Goal: Transaction & Acquisition: Purchase product/service

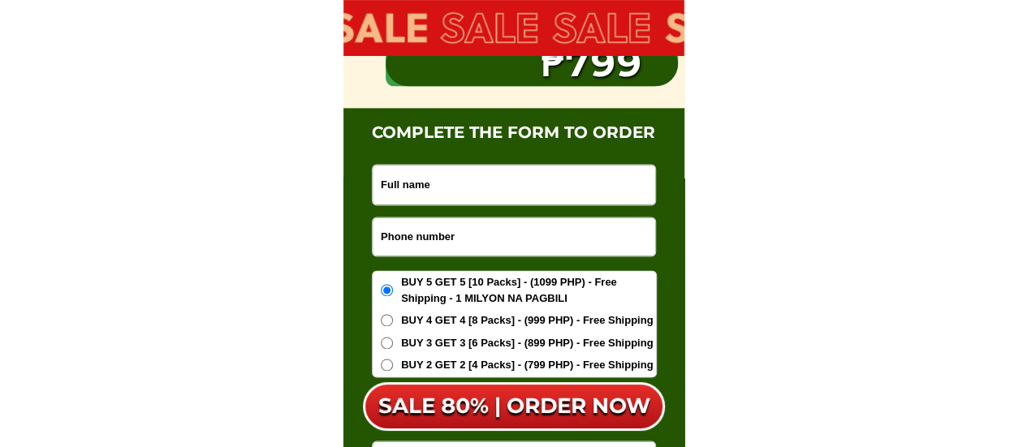
scroll to position [10241, 0]
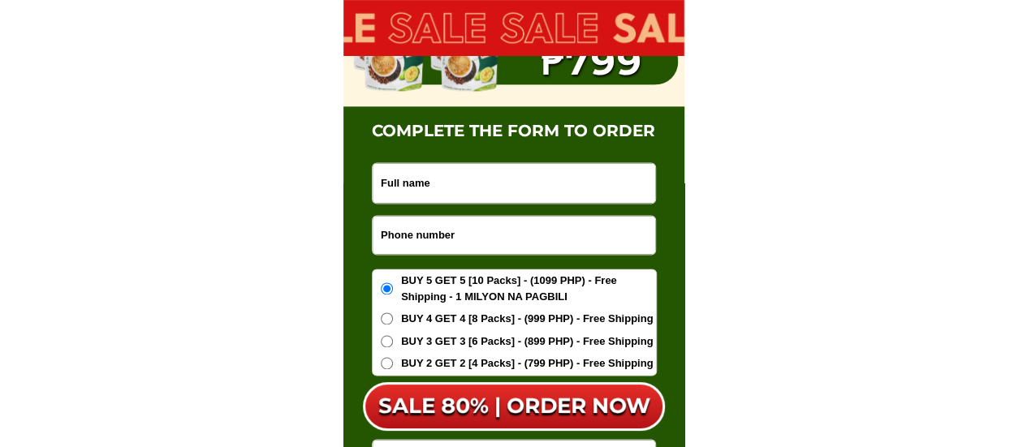
click at [443, 235] on input "Input phone_number" at bounding box center [514, 235] width 283 height 38
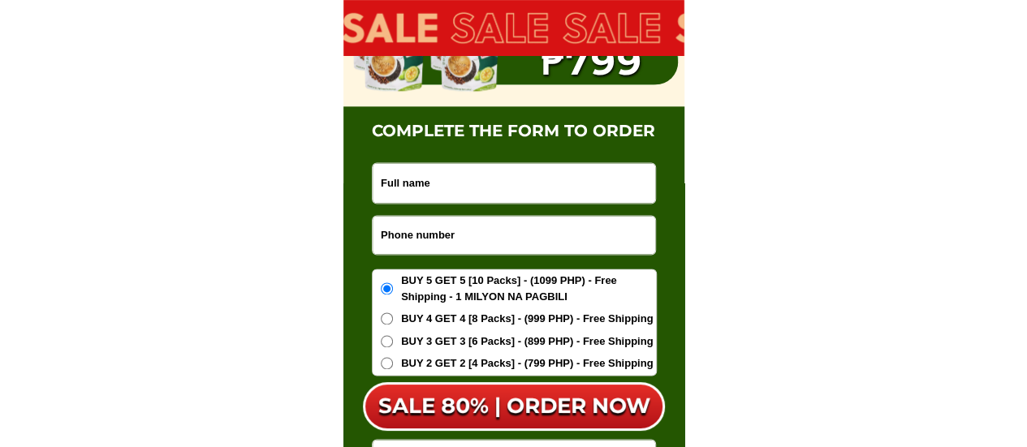
paste input "9193215291"
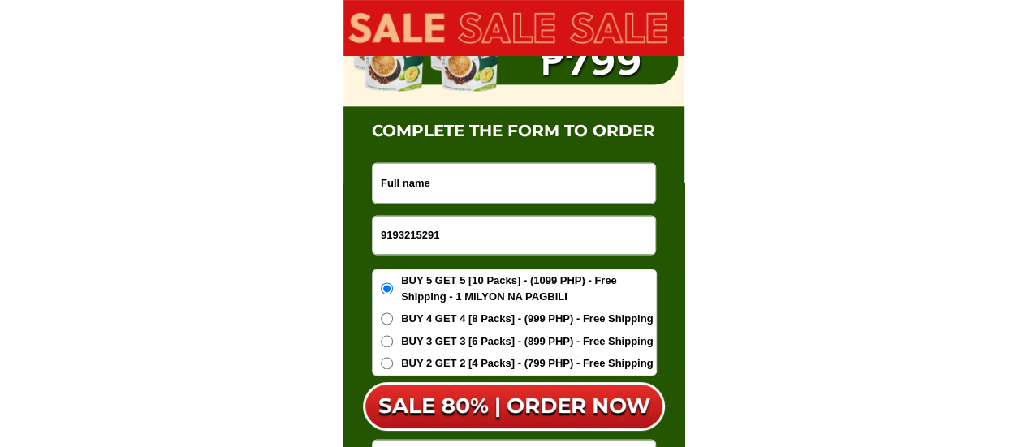
click at [382, 233] on input "9193215291" at bounding box center [514, 235] width 283 height 38
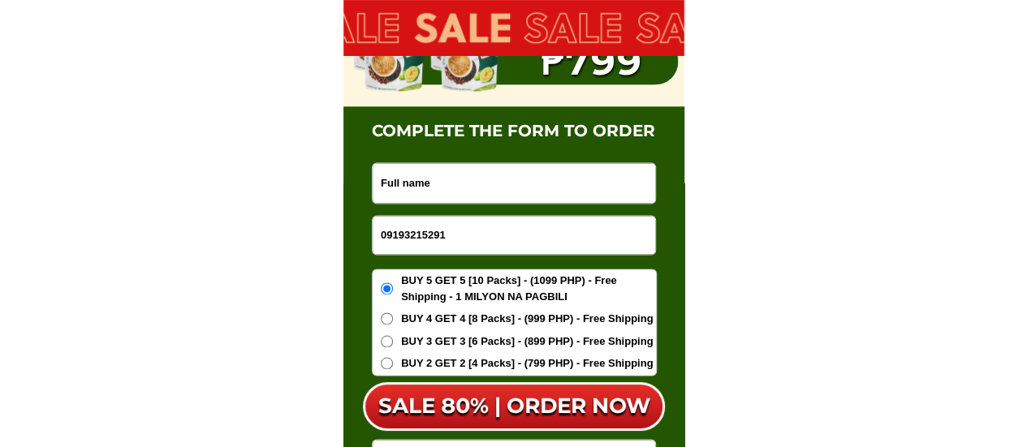
type input "09193215291"
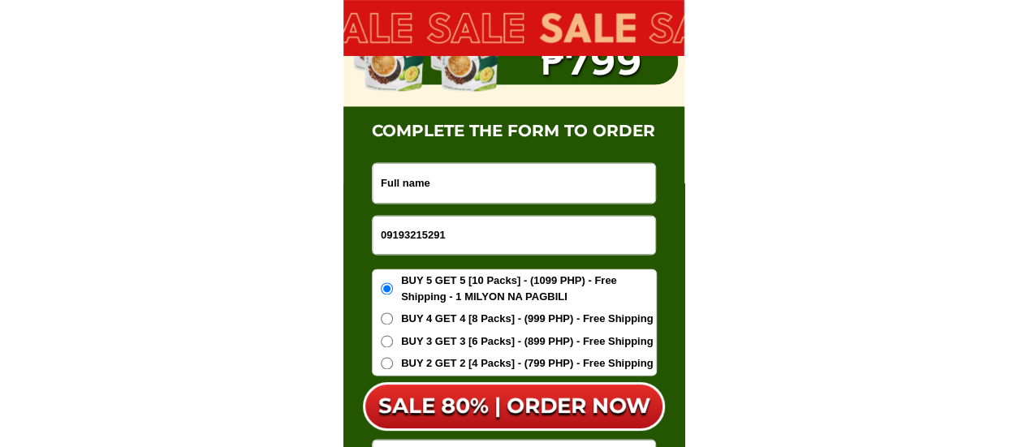
click at [441, 186] on input "Input full_name" at bounding box center [514, 183] width 283 height 40
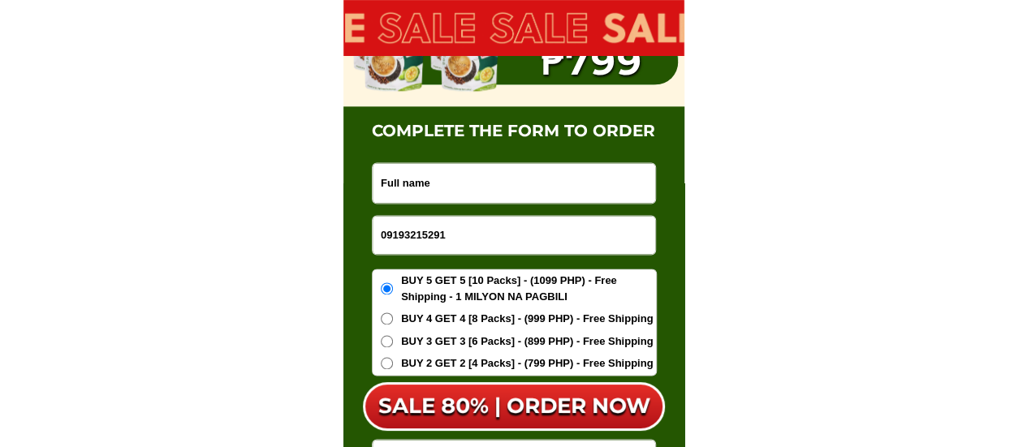
paste input "[PERSON_NAME] [PERSON_NAME]"
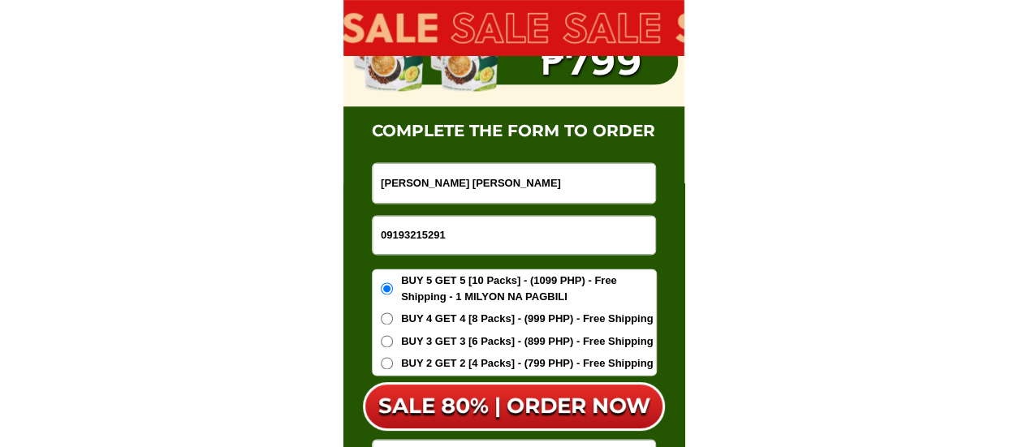
type input "[PERSON_NAME] [PERSON_NAME]"
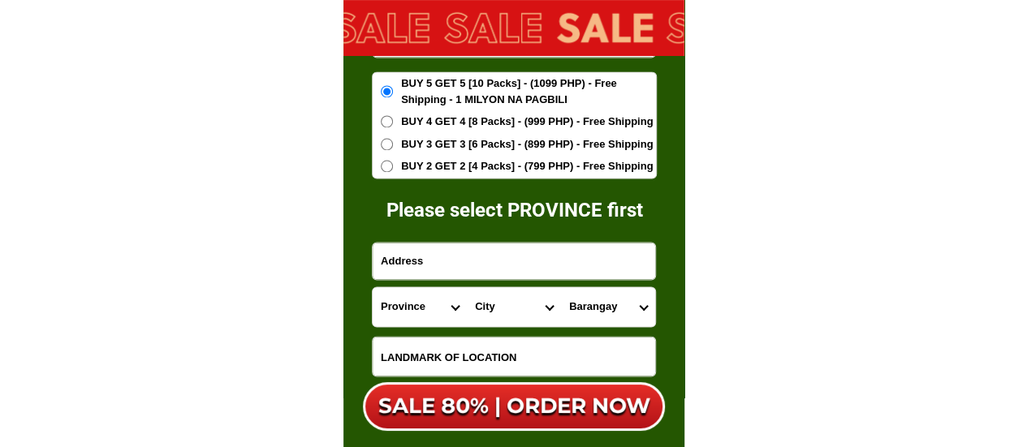
scroll to position [10485, 0]
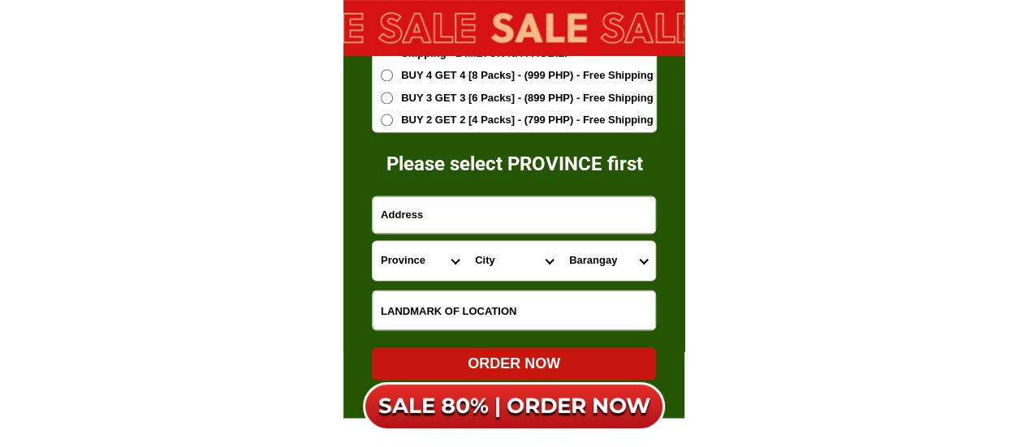
click at [406, 218] on input "Input address" at bounding box center [514, 215] width 283 height 37
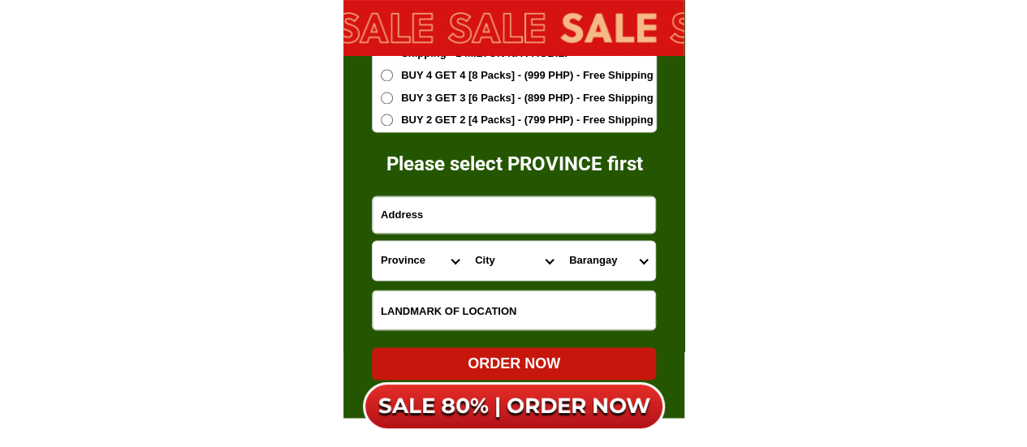
paste input "Blk38 [STREET_ADDRESS] Kabayan mainroad. [GEOGRAPHIC_DATA]"
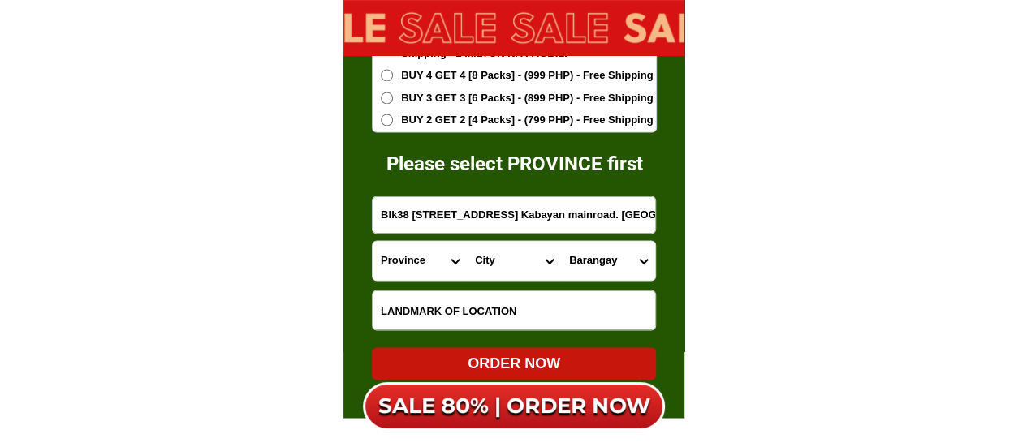
scroll to position [0, 31]
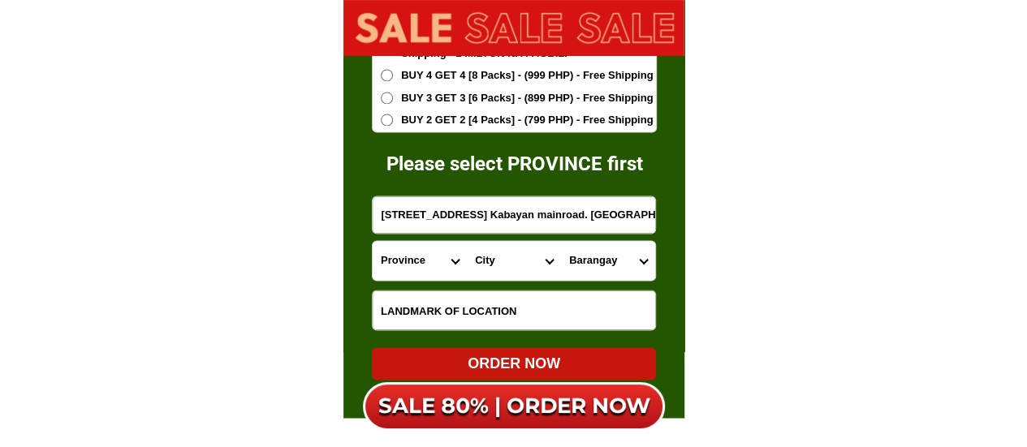
type input "Blk38 [STREET_ADDRESS] Kabayan mainroad. [GEOGRAPHIC_DATA]"
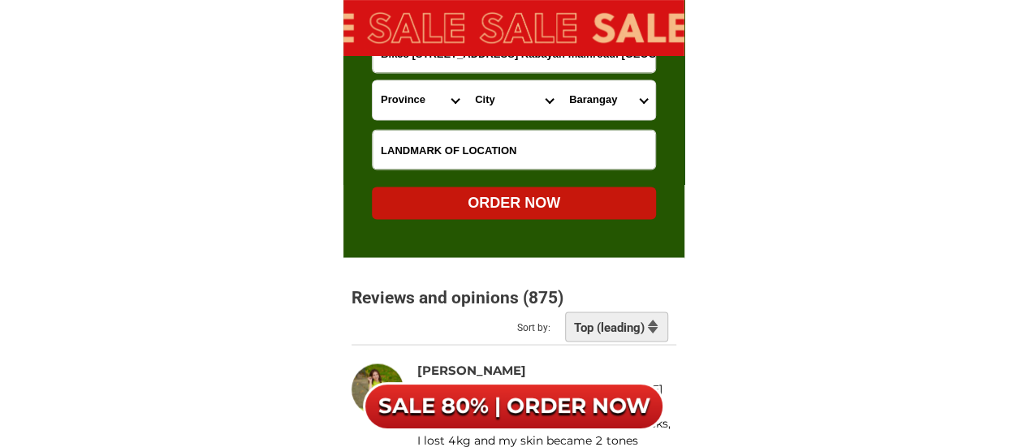
scroll to position [10647, 0]
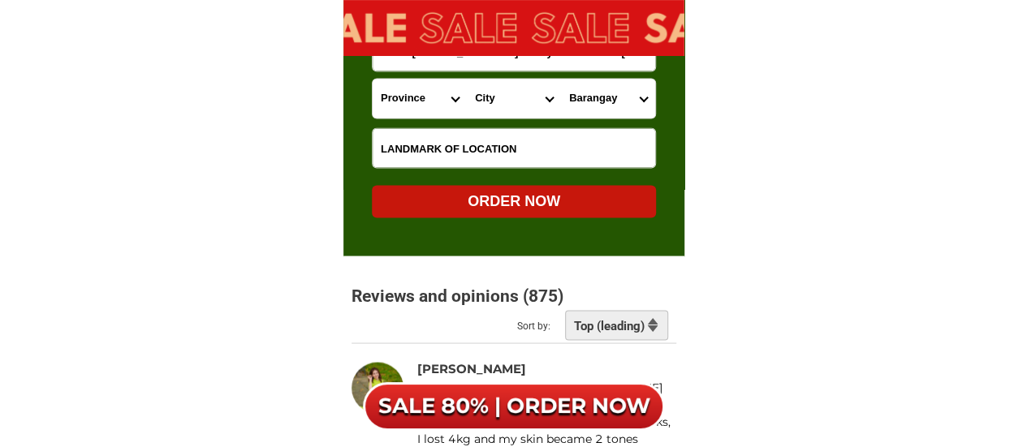
click at [440, 154] on input "Input LANDMARKOFLOCATION" at bounding box center [514, 147] width 283 height 39
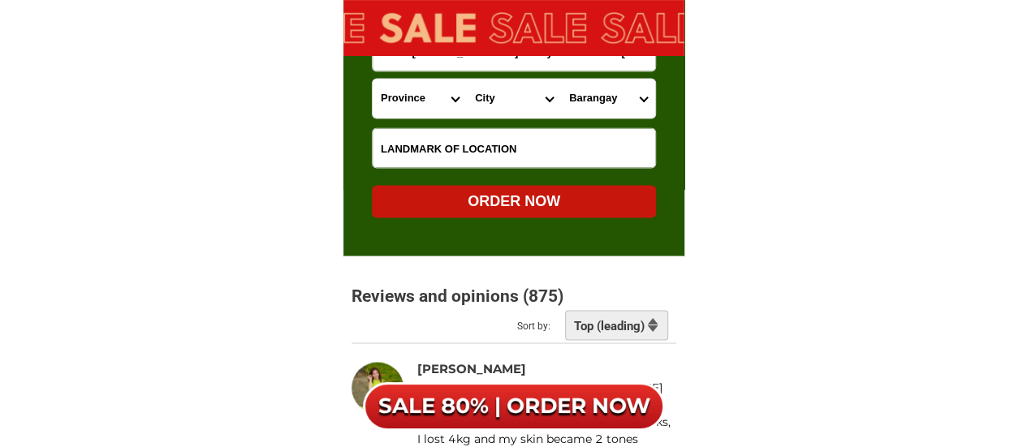
paste input "Near [GEOGRAPHIC_DATA]"
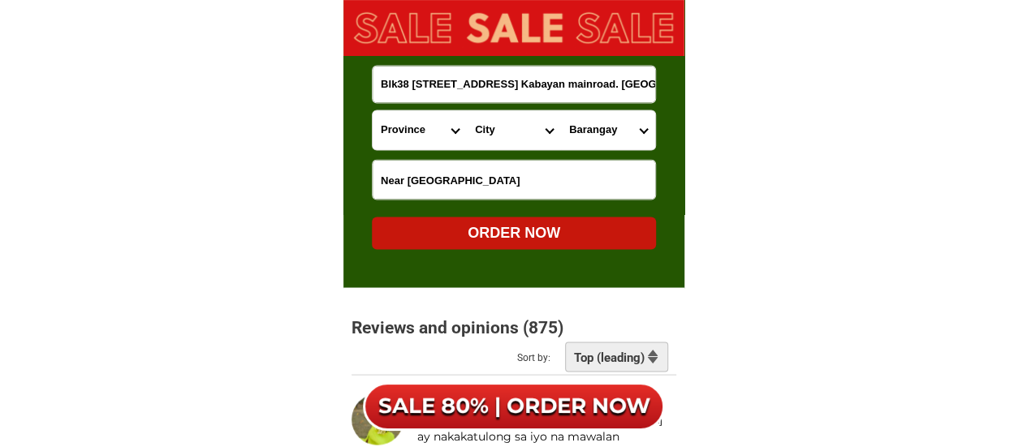
scroll to position [10566, 0]
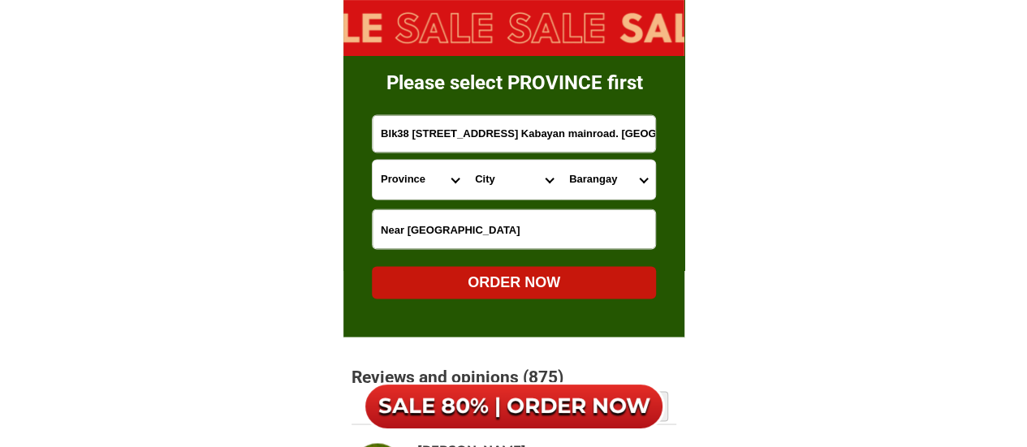
type input "Near [GEOGRAPHIC_DATA]"
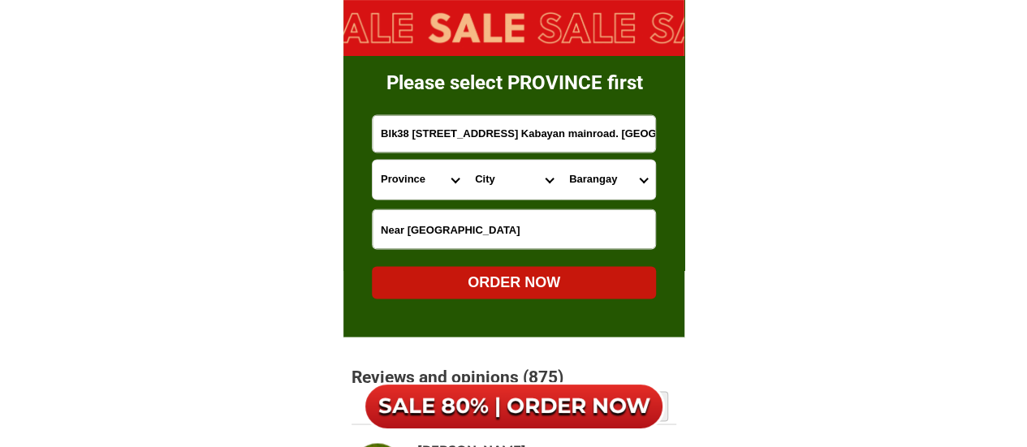
scroll to position [0, 31]
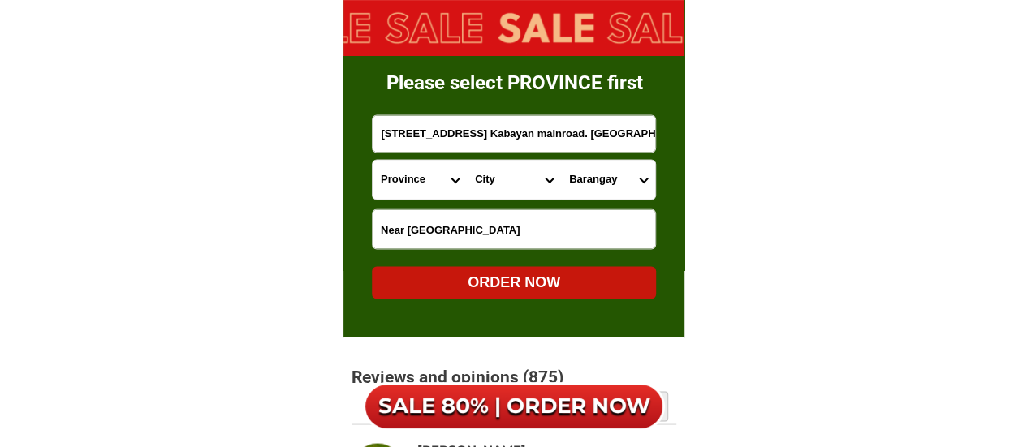
drag, startPoint x: 585, startPoint y: 129, endPoint x: 697, endPoint y: 129, distance: 111.2
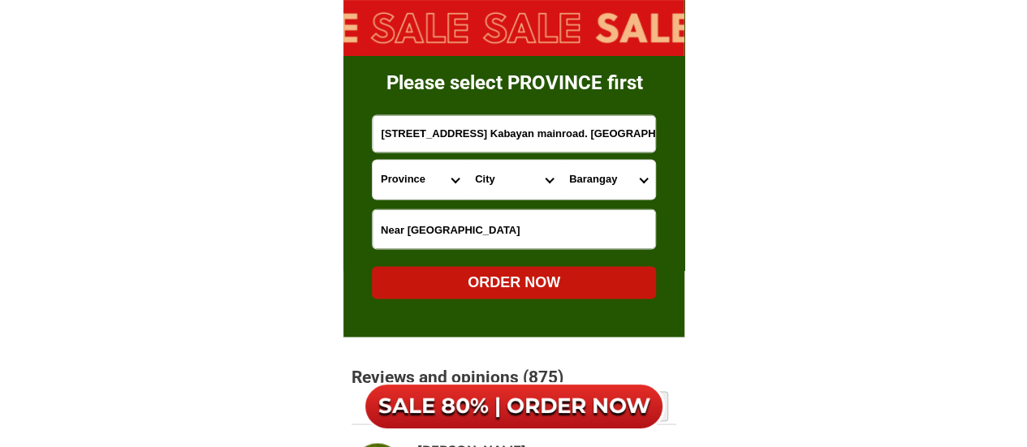
scroll to position [0, 0]
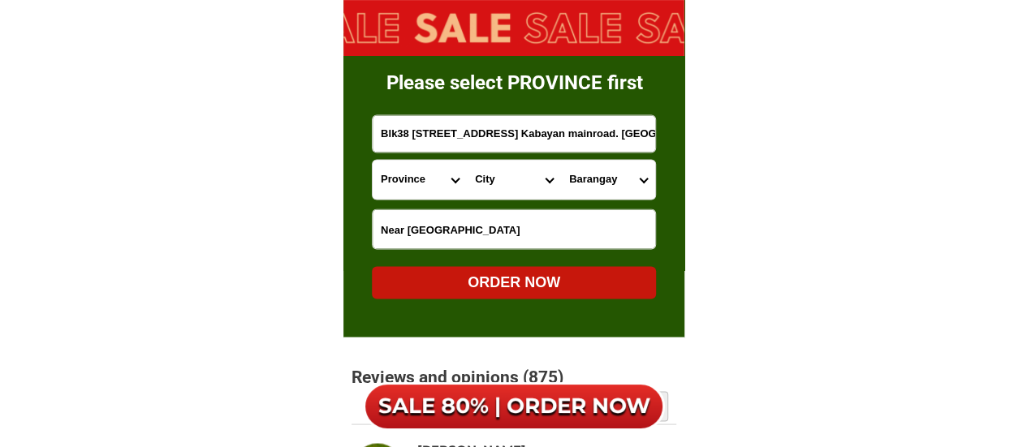
click at [434, 171] on select "Province [GEOGRAPHIC_DATA] [GEOGRAPHIC_DATA] [GEOGRAPHIC_DATA] [GEOGRAPHIC_DATA…" at bounding box center [420, 179] width 94 height 39
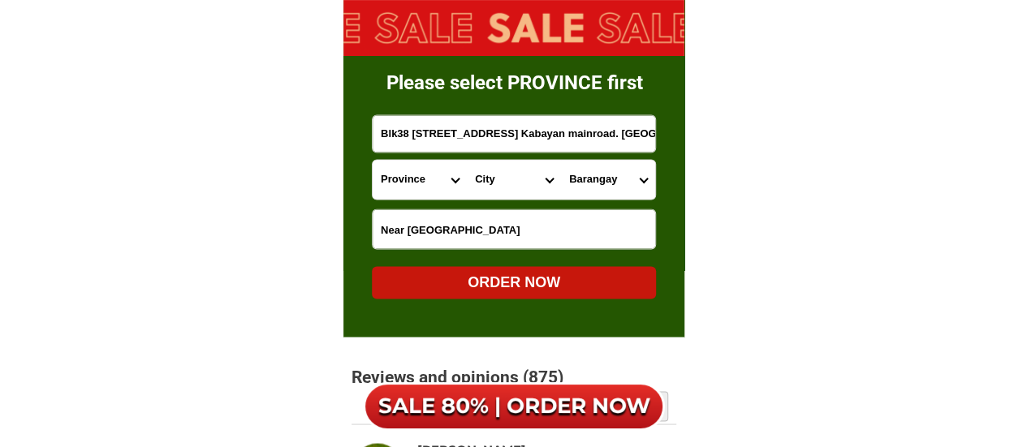
select select "63_738"
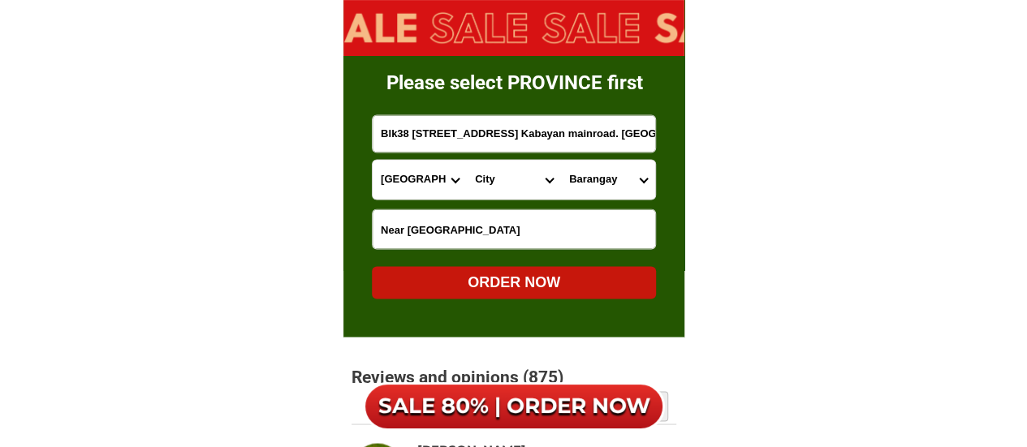
click at [373, 160] on select "Province [GEOGRAPHIC_DATA] [GEOGRAPHIC_DATA] [GEOGRAPHIC_DATA] [GEOGRAPHIC_DATA…" at bounding box center [420, 179] width 94 height 39
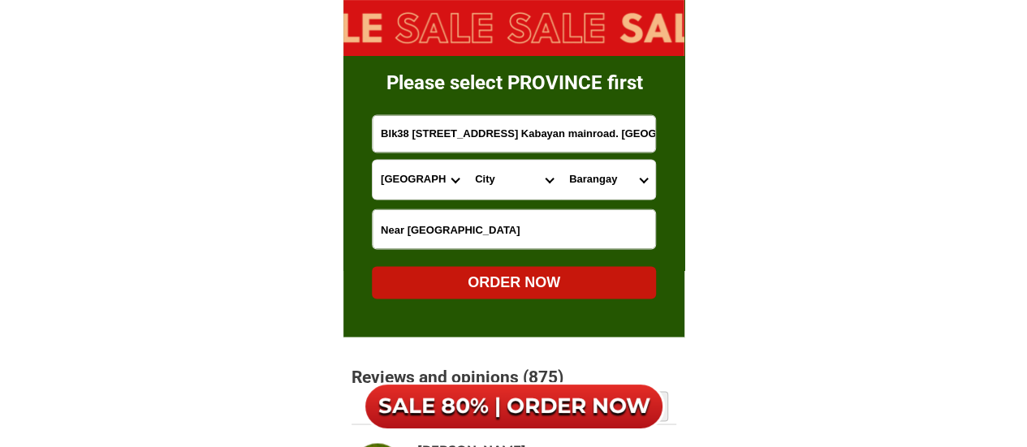
click at [491, 178] on select "City [GEOGRAPHIC_DATA] [GEOGRAPHIC_DATA]-city [GEOGRAPHIC_DATA] [GEOGRAPHIC_DAT…" at bounding box center [514, 179] width 94 height 39
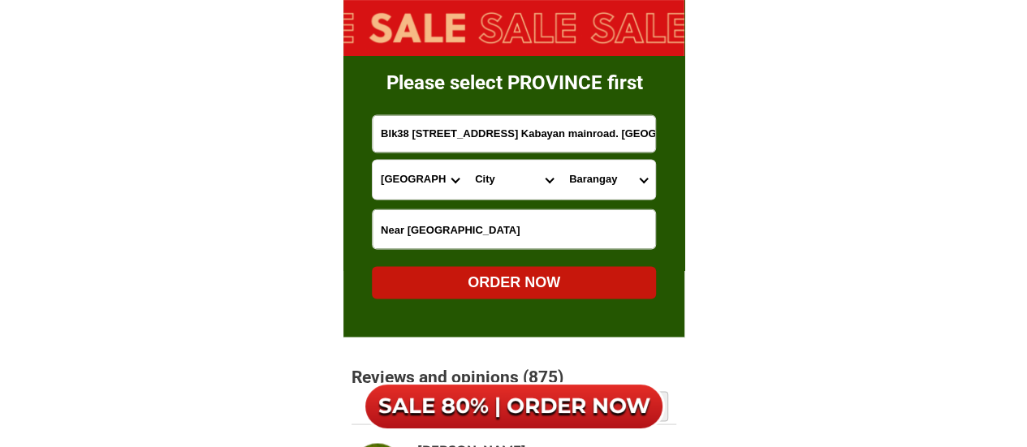
select select "63_7387159"
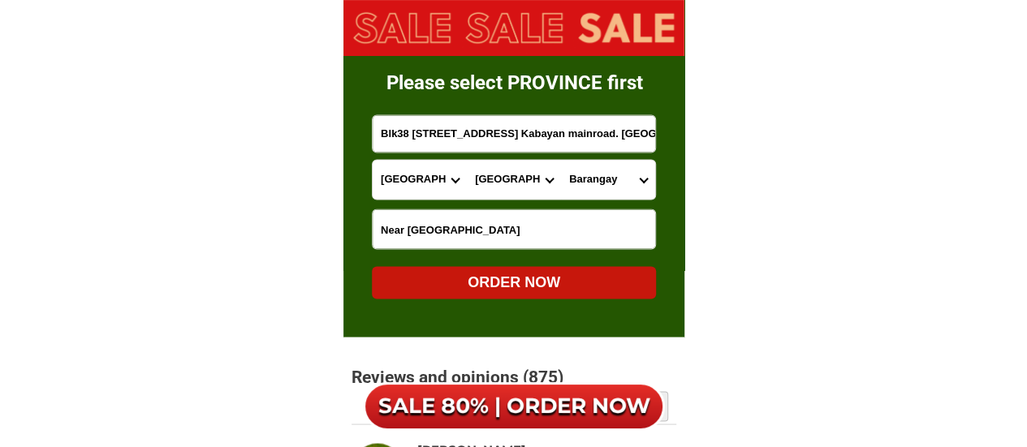
click at [467, 160] on select "City [GEOGRAPHIC_DATA] [GEOGRAPHIC_DATA]-city [GEOGRAPHIC_DATA] [GEOGRAPHIC_DAT…" at bounding box center [514, 179] width 94 height 39
click at [591, 181] on select "[GEOGRAPHIC_DATA] [PERSON_NAME] (lasang) [PERSON_NAME] Angalan Atan-awe Baganih…" at bounding box center [608, 179] width 94 height 39
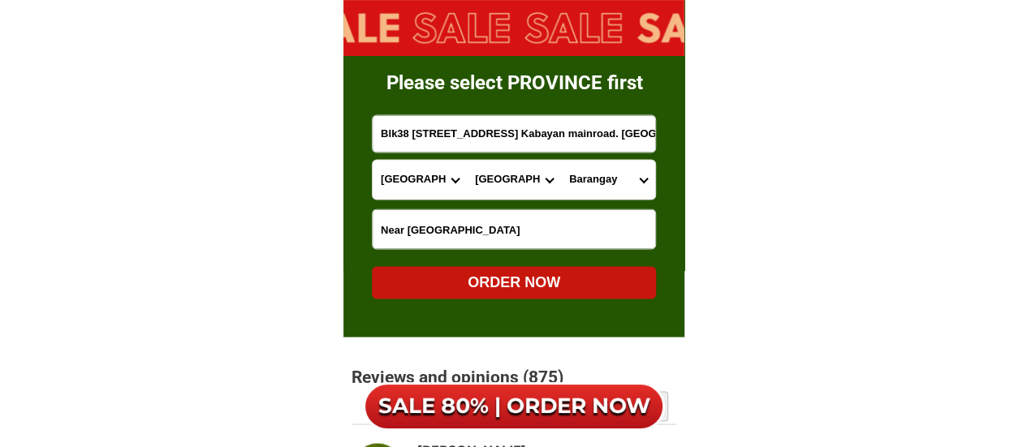
select select "63_73871595468"
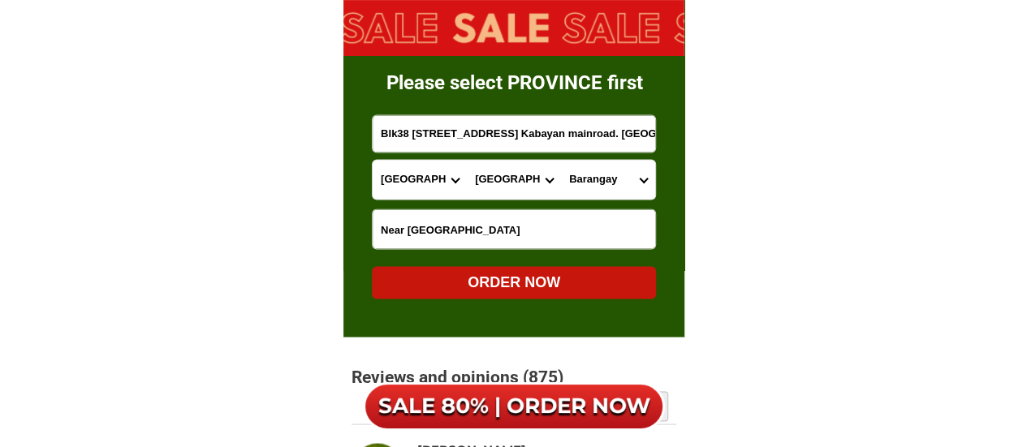
click at [561, 160] on select "[GEOGRAPHIC_DATA] [PERSON_NAME] (lasang) [PERSON_NAME] Angalan Atan-awe Baganih…" at bounding box center [608, 179] width 94 height 39
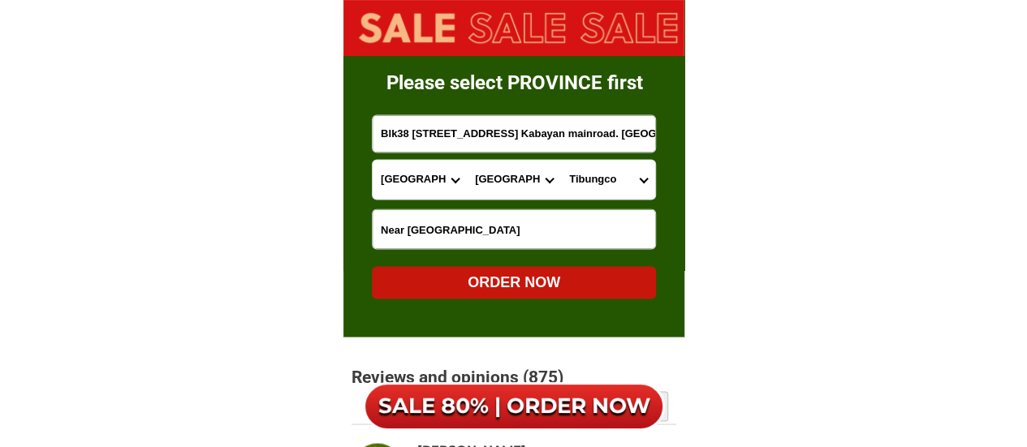
click at [542, 283] on div "ORDER NOW" at bounding box center [514, 282] width 284 height 22
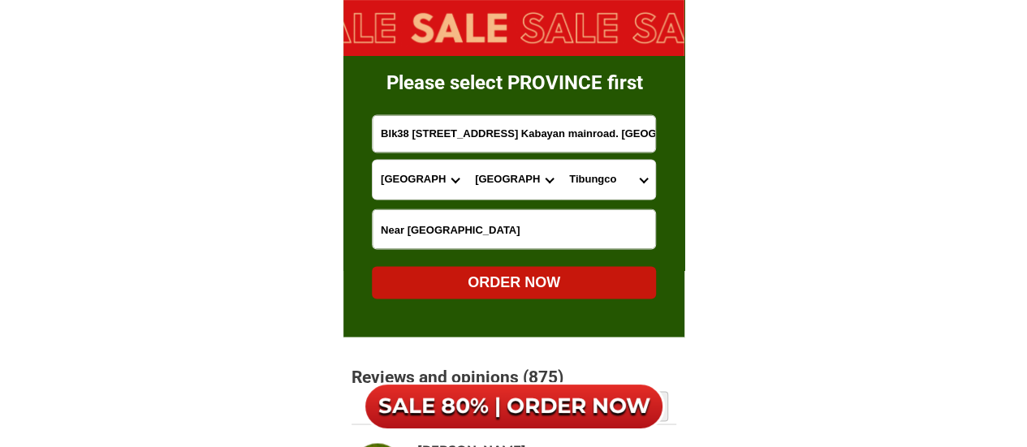
radio input "true"
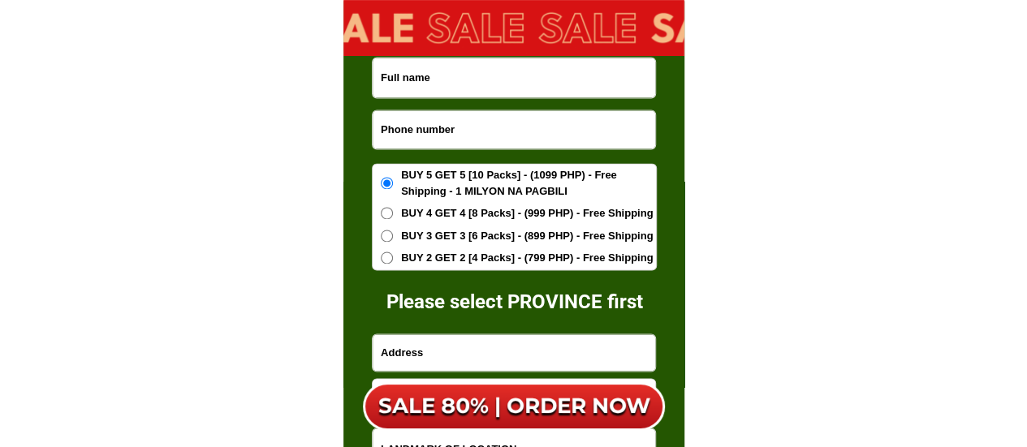
scroll to position [10323, 0]
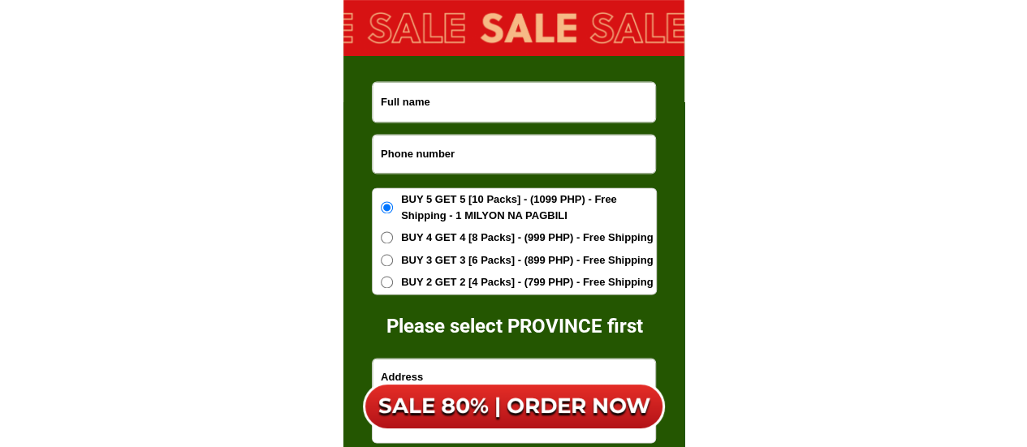
click at [448, 157] on input "Input phone_number" at bounding box center [514, 154] width 283 height 38
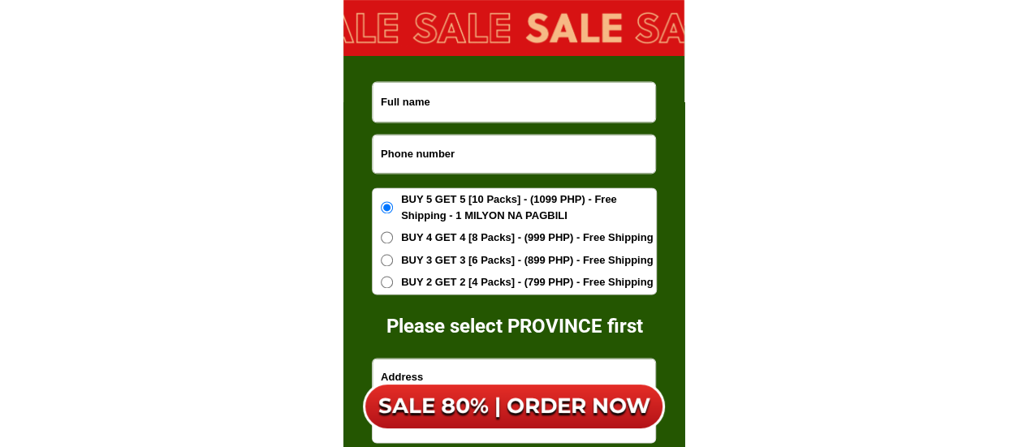
paste input "9190068695"
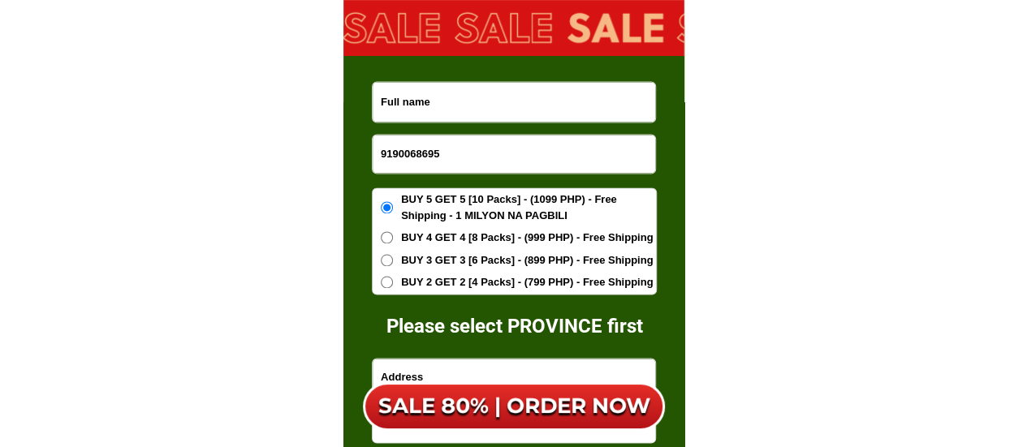
type input "9190068695"
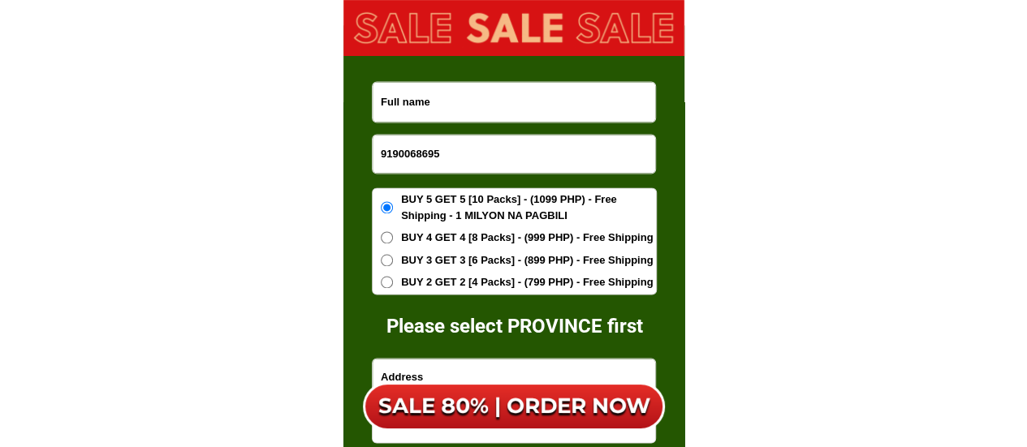
click at [445, 110] on input "Input full_name" at bounding box center [514, 102] width 283 height 40
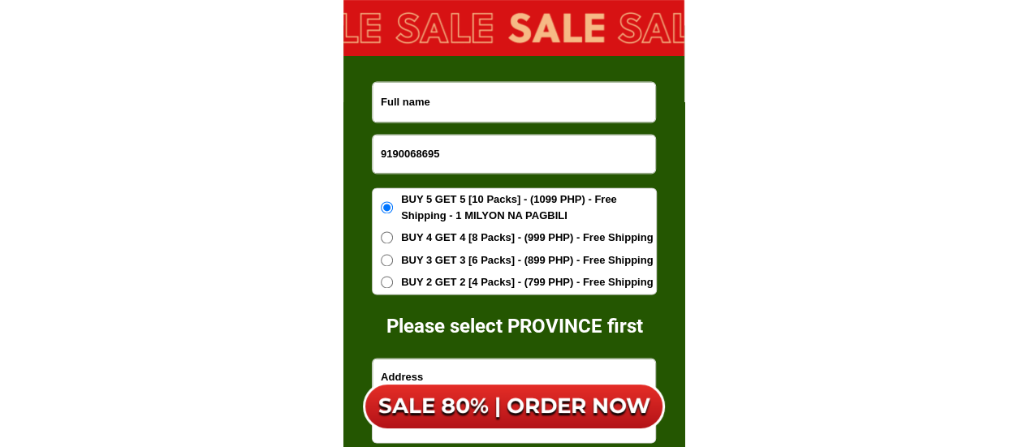
paste input "Chona Daguman"
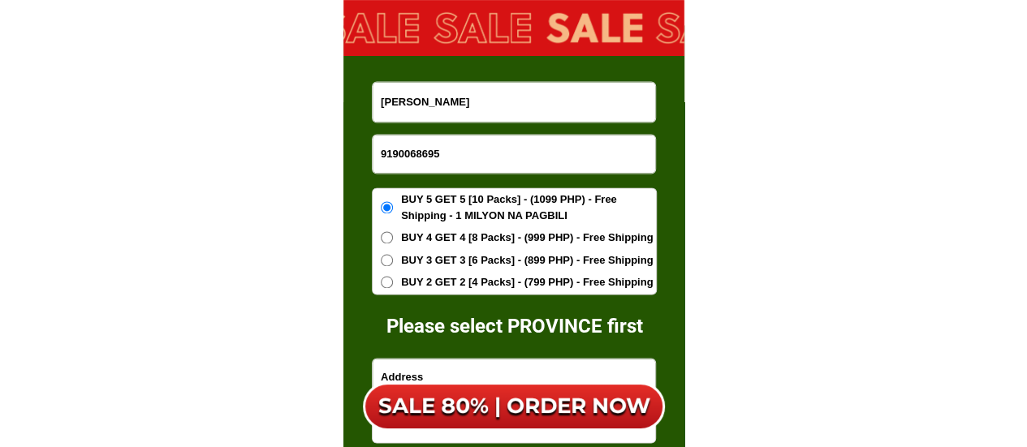
type input "Chona Daguman"
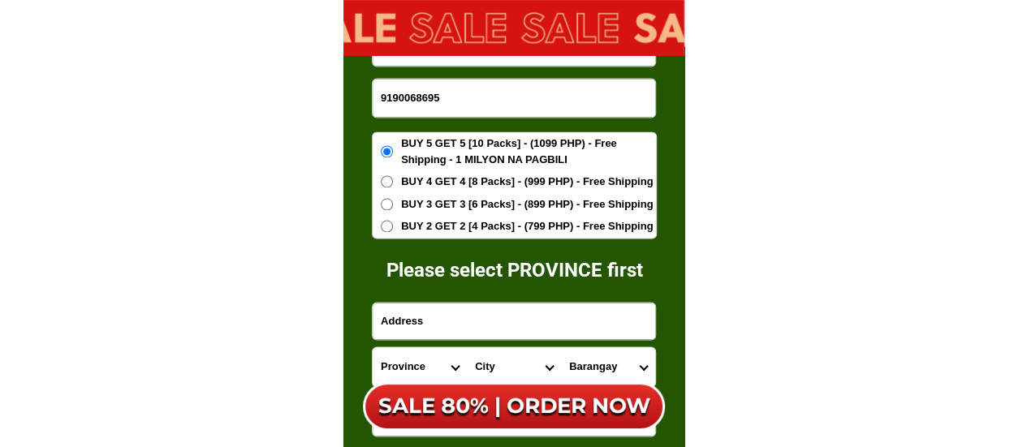
scroll to position [10404, 0]
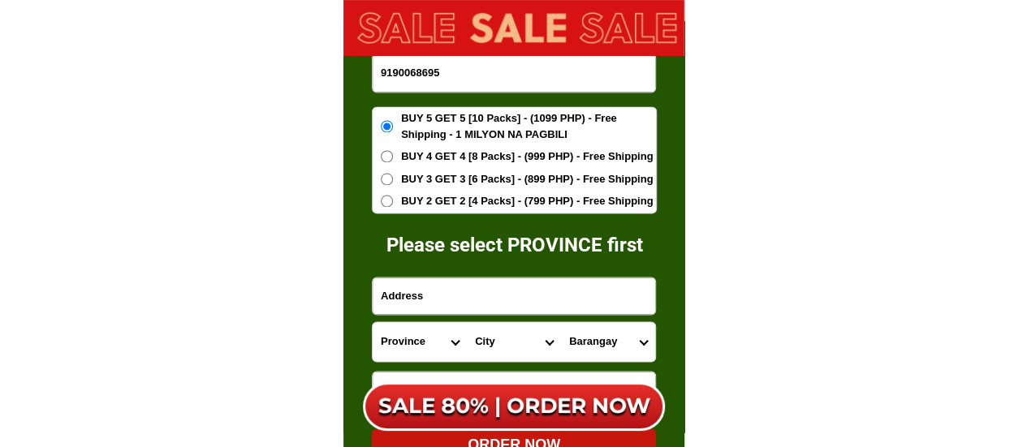
click at [378, 74] on input "9190068695" at bounding box center [514, 73] width 283 height 38
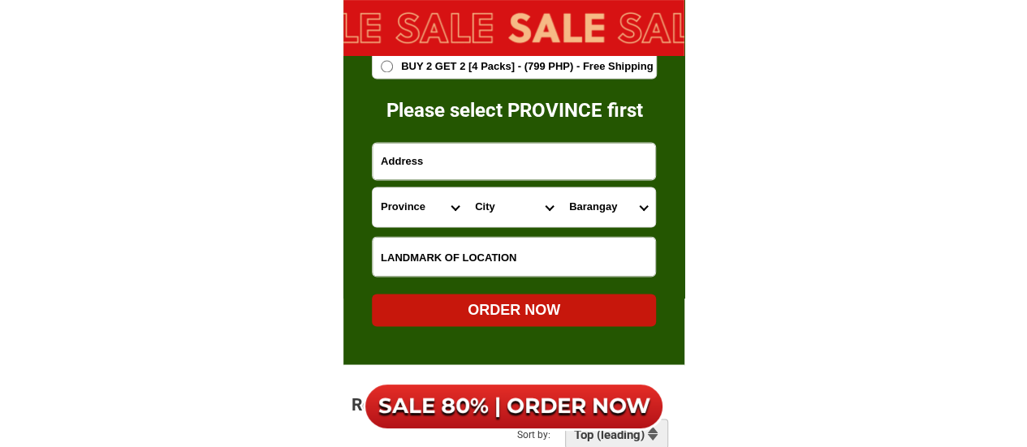
scroll to position [10566, 0]
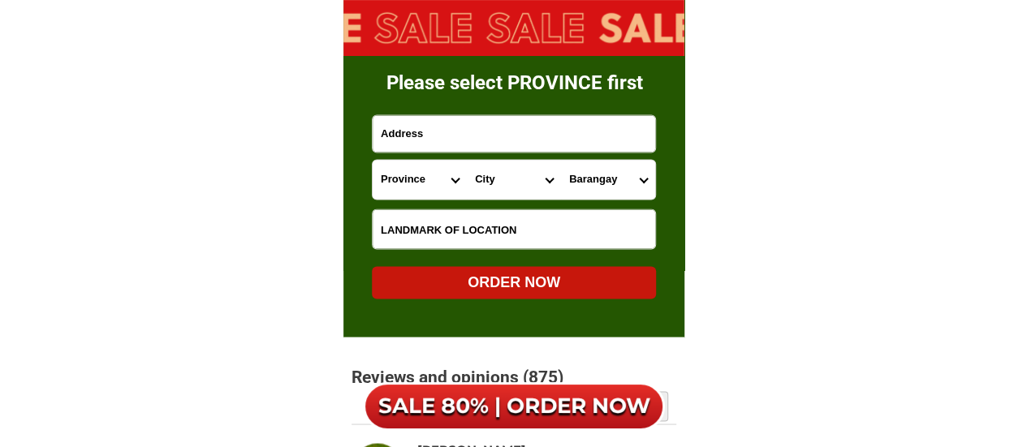
type input "09190068695"
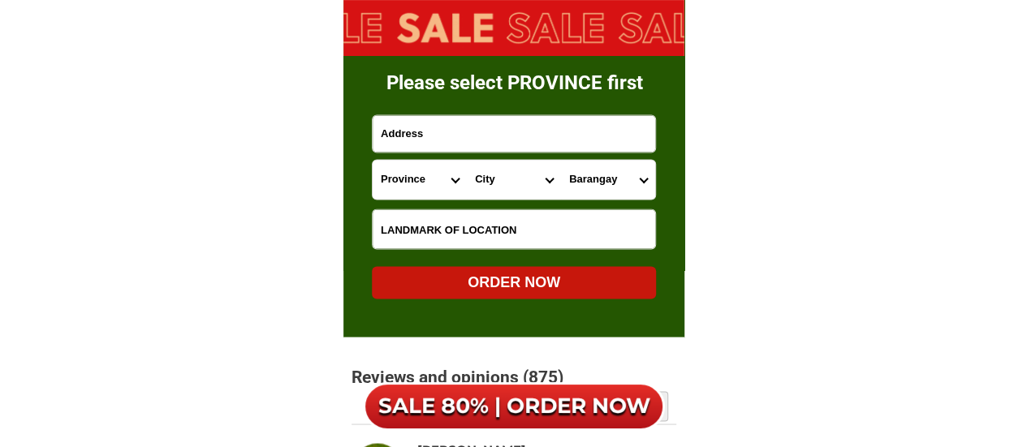
click at [439, 131] on input "Input address" at bounding box center [514, 133] width 283 height 37
paste input "39-D Pericohon St."
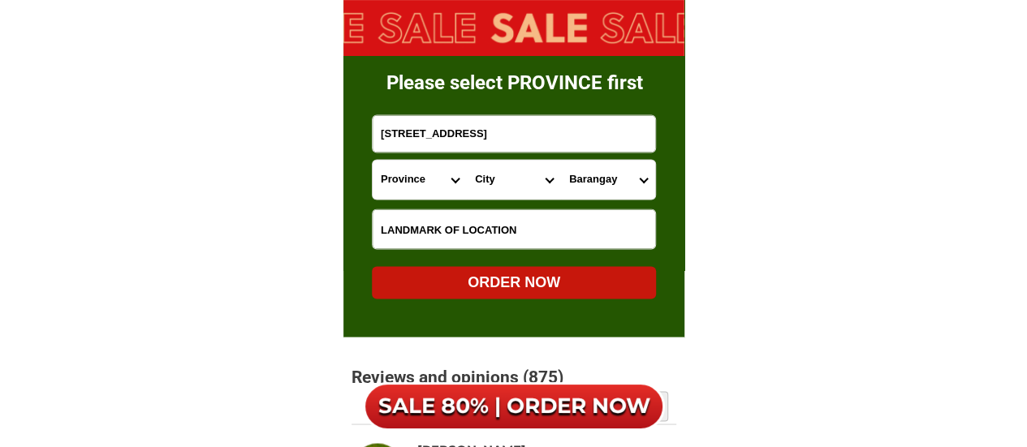
type input "39-D Pericohon St."
click at [426, 179] on select "Province [GEOGRAPHIC_DATA] [GEOGRAPHIC_DATA] [GEOGRAPHIC_DATA] [GEOGRAPHIC_DATA…" at bounding box center [420, 179] width 94 height 39
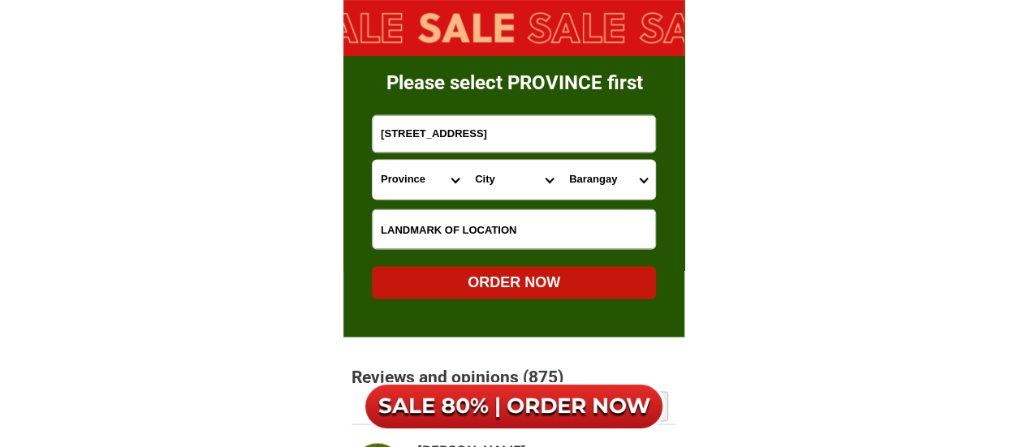
select select "63_199"
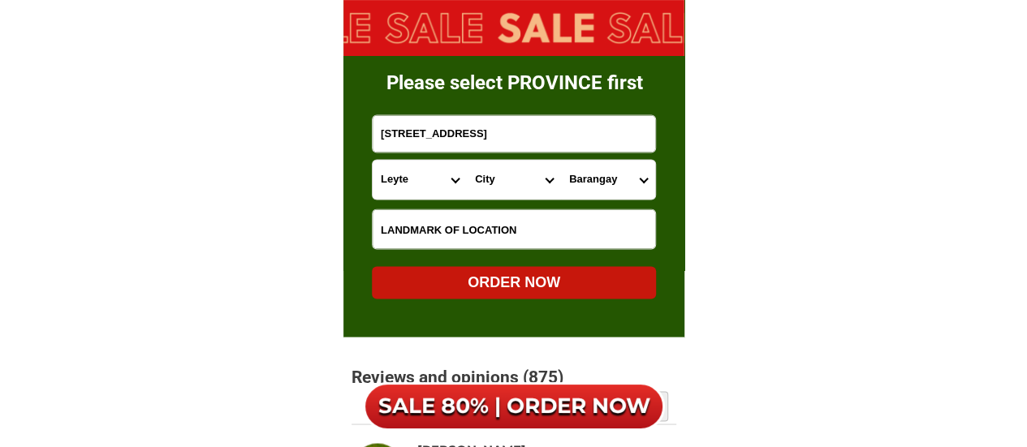
click at [373, 160] on select "Province [GEOGRAPHIC_DATA] [GEOGRAPHIC_DATA] [GEOGRAPHIC_DATA] [GEOGRAPHIC_DATA…" at bounding box center [420, 179] width 94 height 39
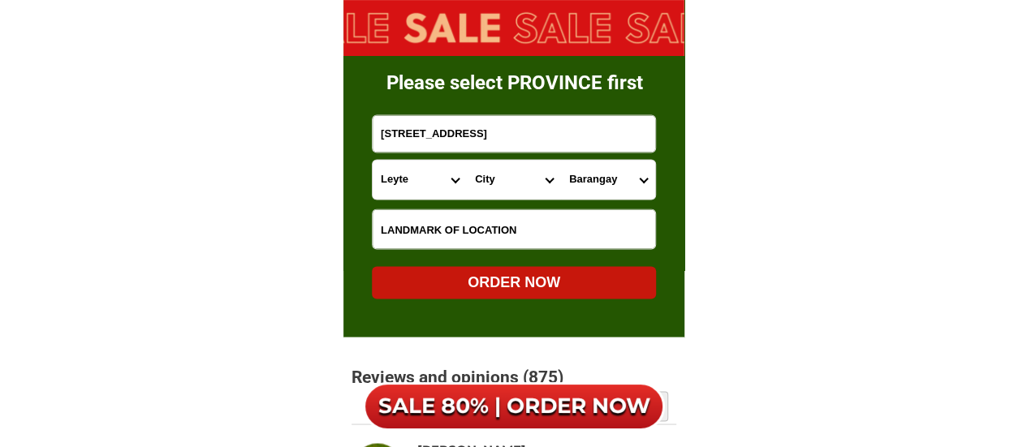
click at [495, 178] on select "City Abuyog Alangalang Albuera Babatngon Barugo Baybay-city Burauen Calubian Ca…" at bounding box center [514, 179] width 94 height 39
select select "63_199728"
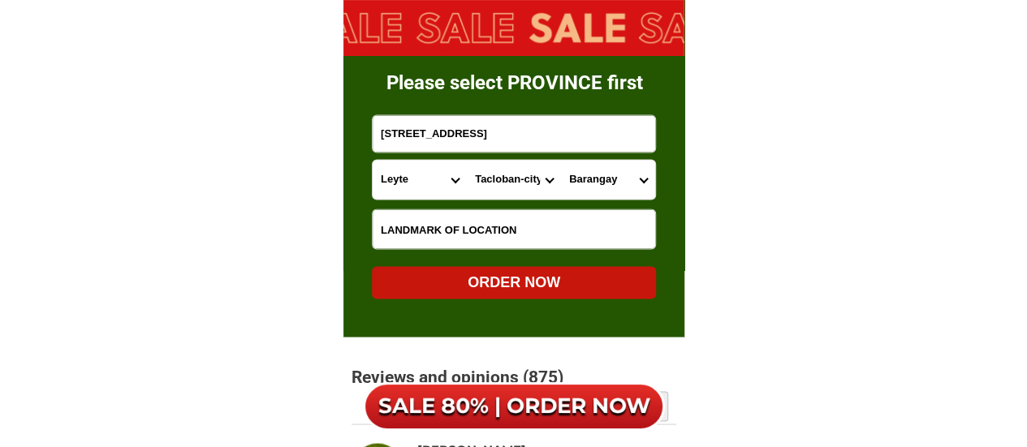
click at [467, 160] on select "City Abuyog Alangalang Albuera Babatngon Barugo Baybay-city Burauen Calubian Ca…" at bounding box center [514, 179] width 94 height 39
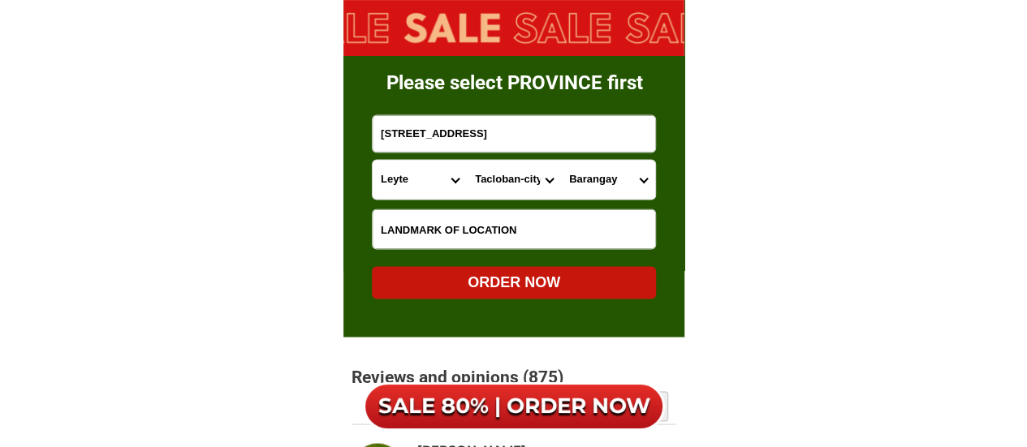
click at [590, 183] on select "Barangay Barangay 100 (san roque) Barangay 101 (new kawayan) Barangay 102 (old …" at bounding box center [608, 179] width 94 height 39
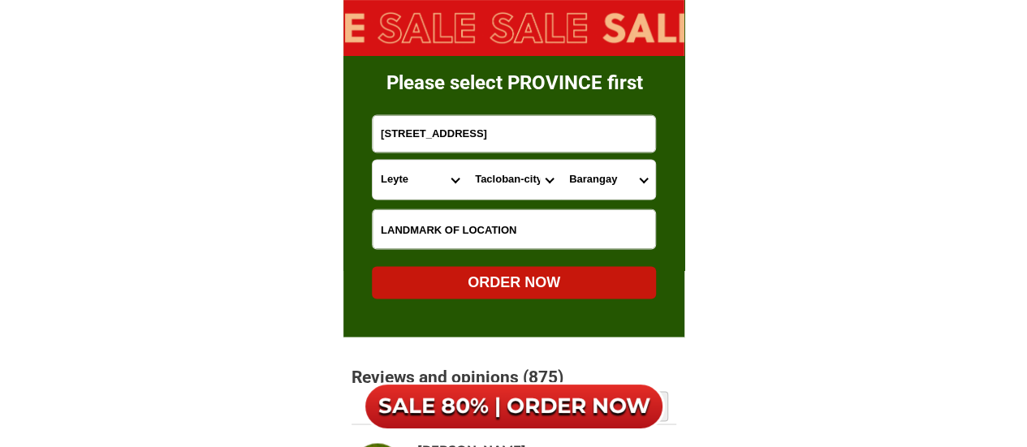
click at [590, 179] on select "Barangay Barangay 100 (san roque) Barangay 101 (new kawayan) Barangay 102 (old …" at bounding box center [608, 179] width 94 height 39
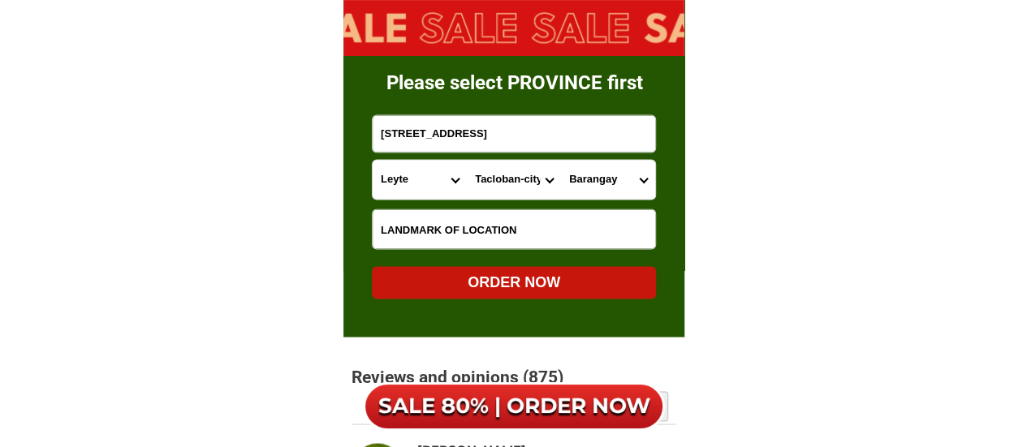
select select "63_1997282733"
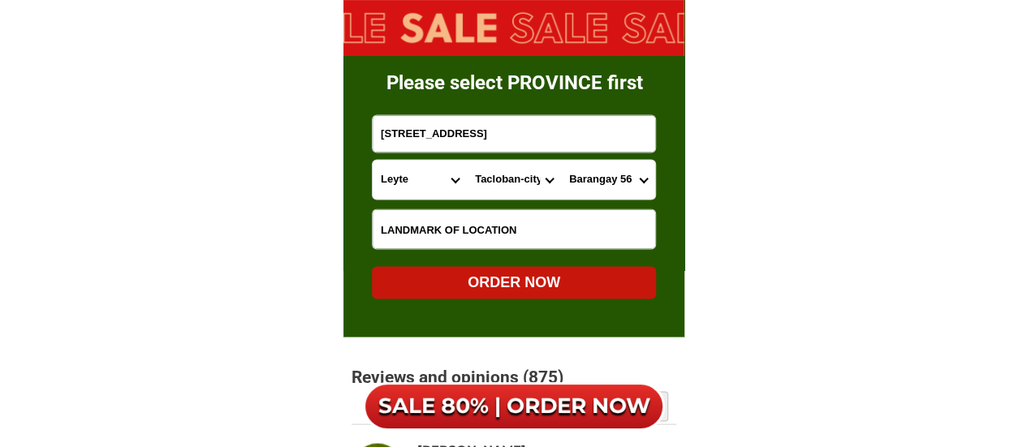
click at [561, 160] on select "Barangay Barangay 100 (san roque) Barangay 101 (new kawayan) Barangay 102 (old …" at bounding box center [608, 179] width 94 height 39
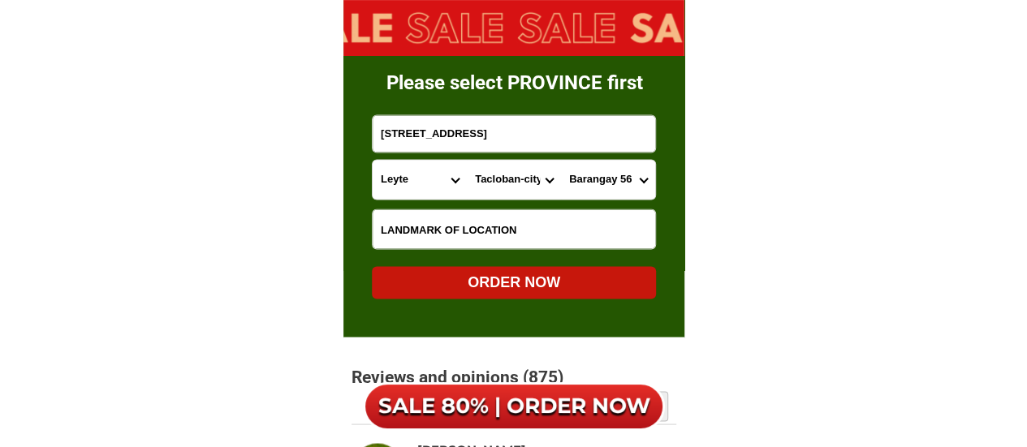
click at [503, 126] on input "39-D Pericohon St." at bounding box center [514, 133] width 283 height 37
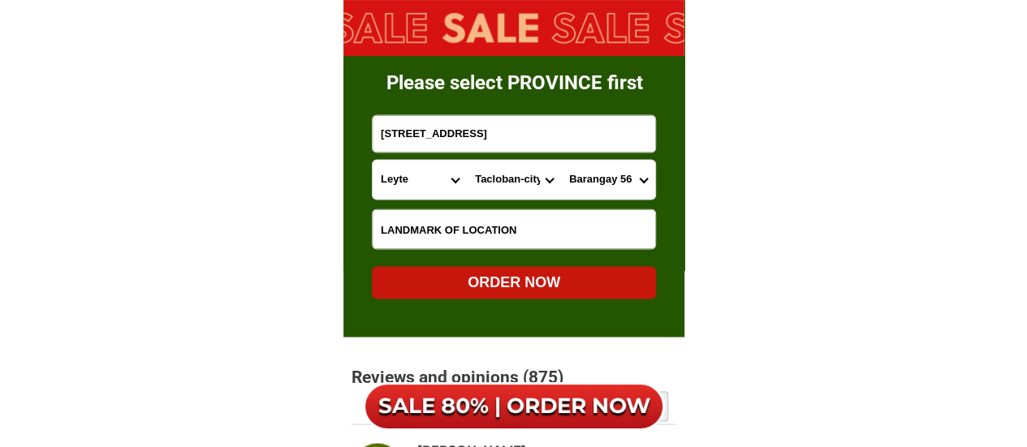
type input "39-D Pericohon St. brgy 56, tacloban, leyte"
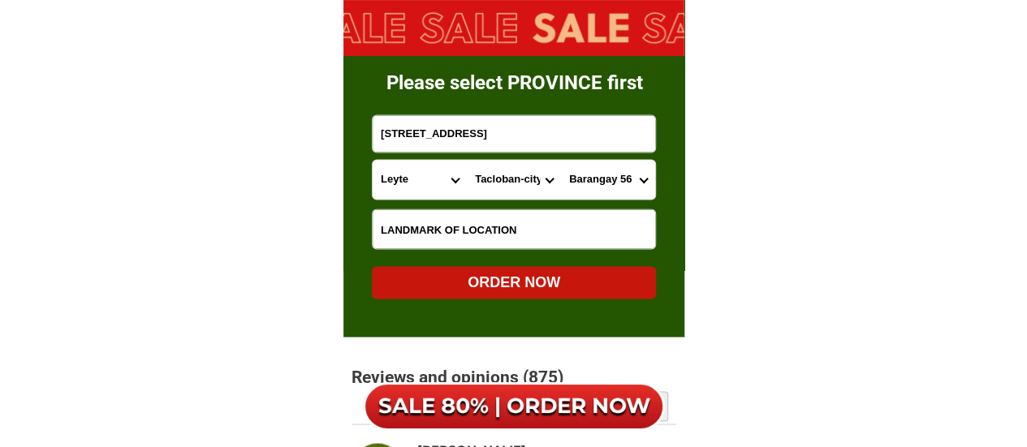
click at [543, 279] on div "ORDER NOW" at bounding box center [514, 282] width 284 height 22
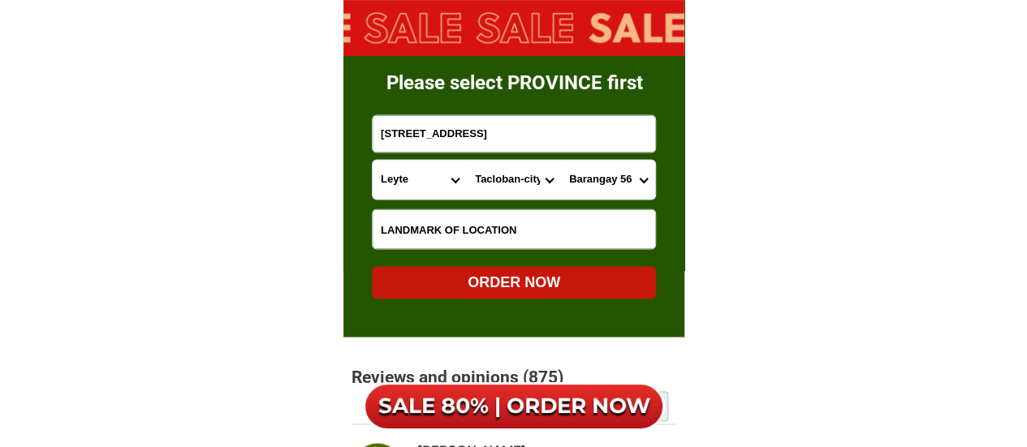
radio input "true"
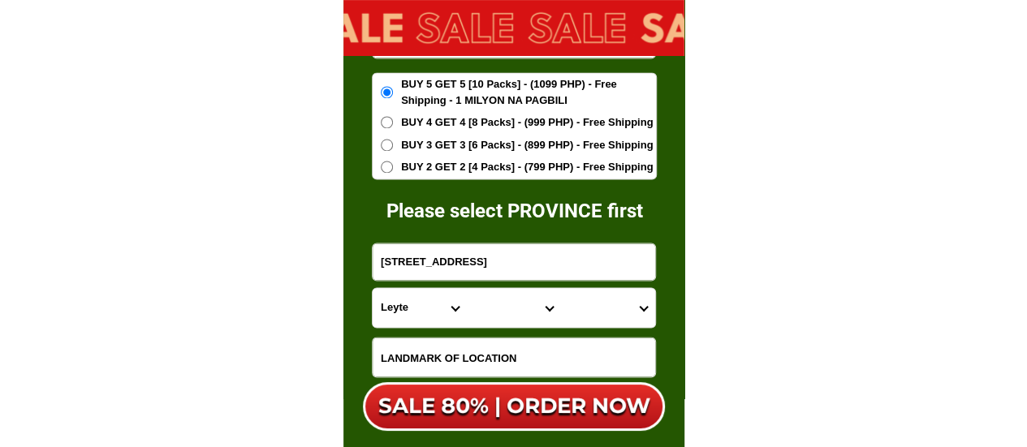
scroll to position [10323, 0]
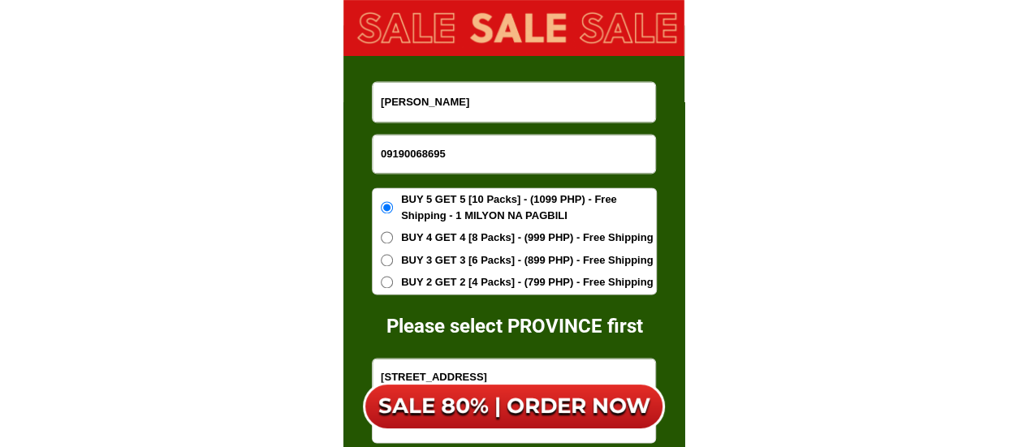
click at [456, 164] on input "09190068695" at bounding box center [514, 154] width 283 height 38
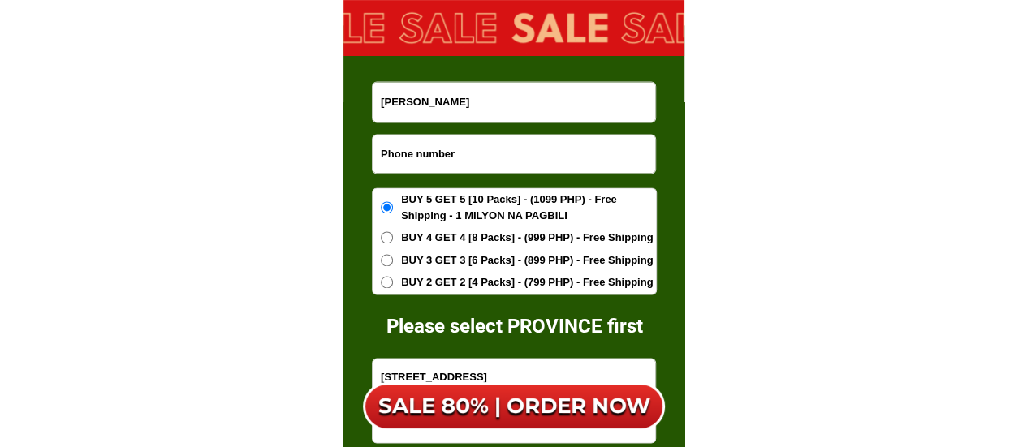
paste input "09099849025"
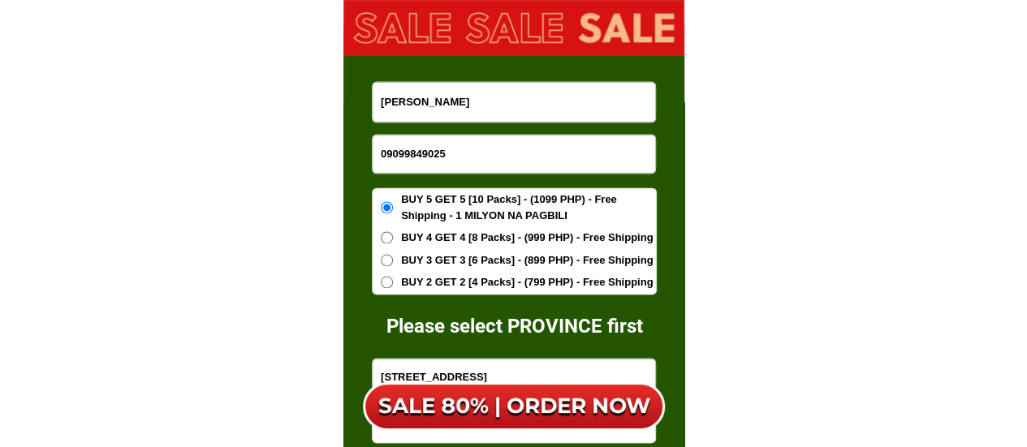
type input "09099849025"
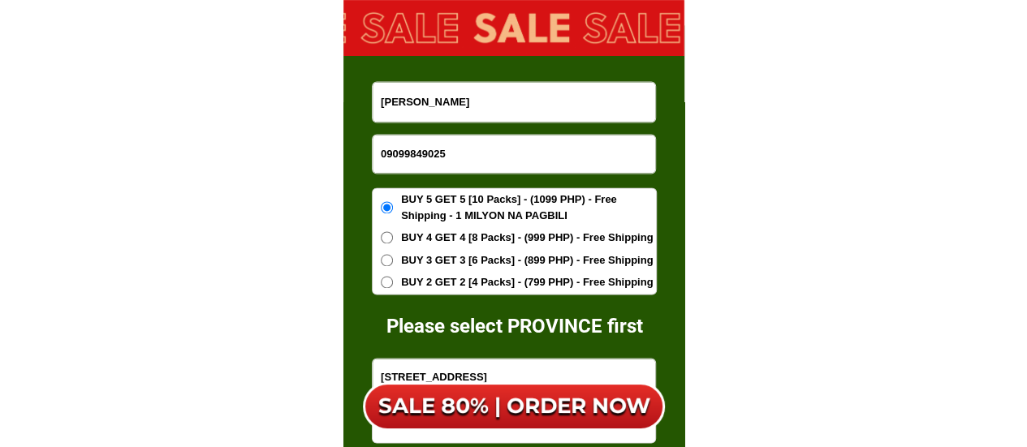
click at [450, 102] on input "Chona Daguman" at bounding box center [514, 102] width 283 height 40
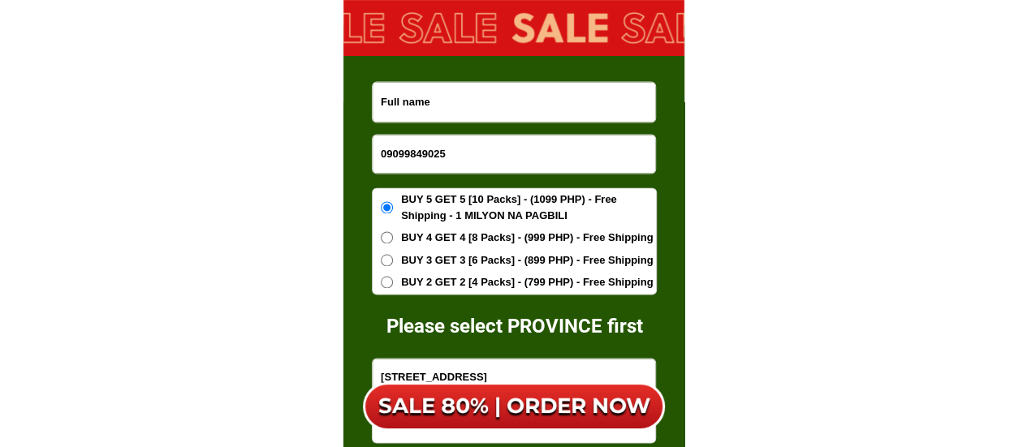
paste input "Myette Barba"
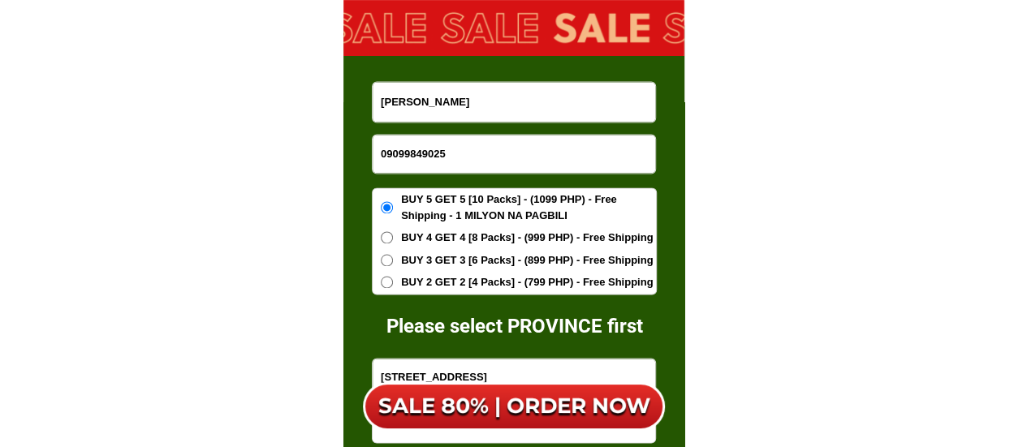
type input "Myette Barba"
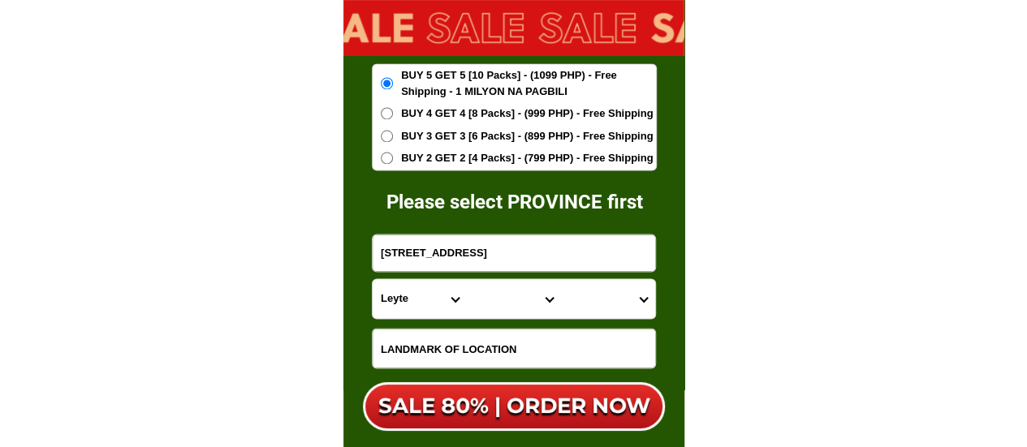
scroll to position [10485, 0]
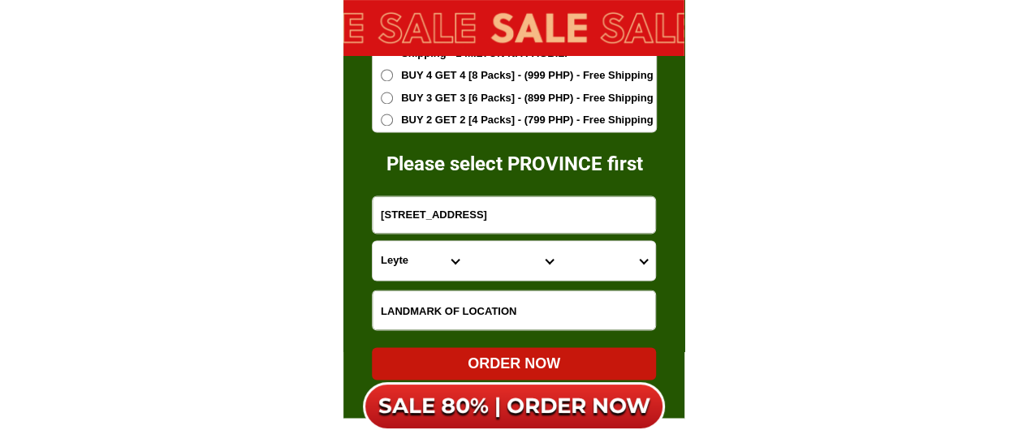
click at [417, 222] on input "39-D Pericohon St. brgy 56, tacloban, leyte" at bounding box center [514, 215] width 283 height 37
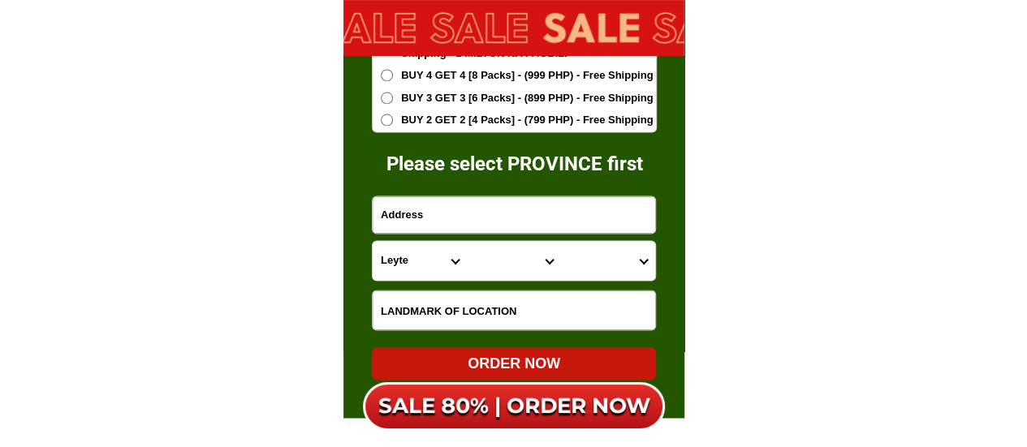
paste input "Davao del Norte, Tagum City, Mankilam, Union Village"
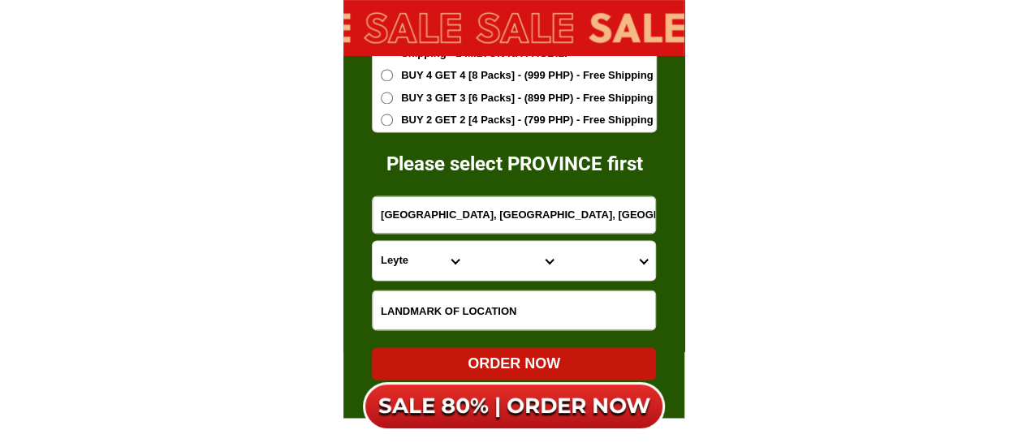
type input "Davao del Norte, Tagum City, Mankilam, Union Village"
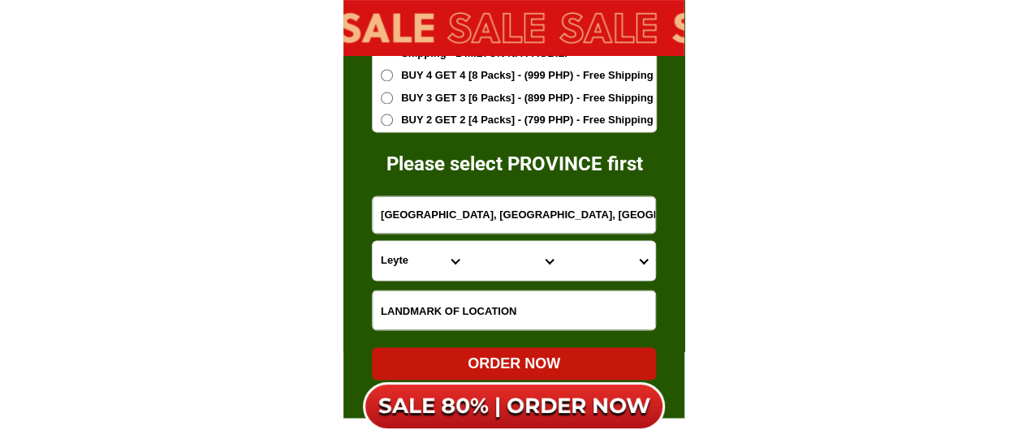
scroll to position [10566, 0]
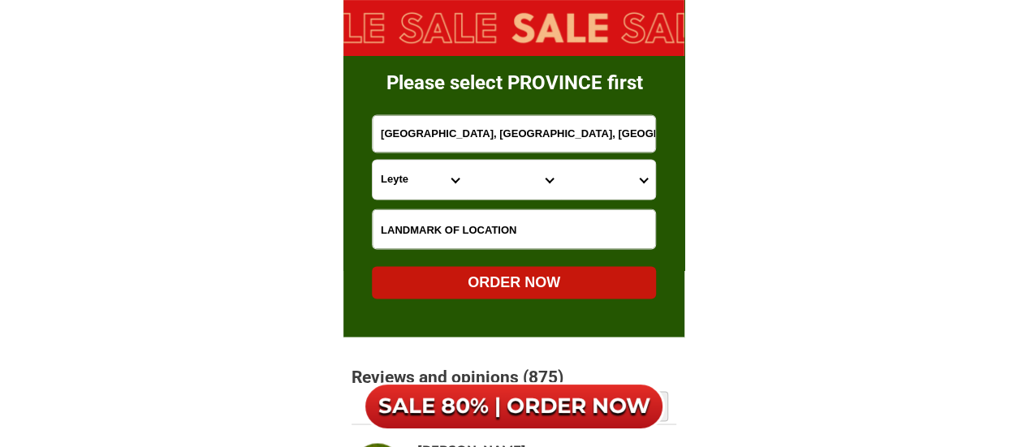
click at [427, 240] on input "Input LANDMARKOFLOCATION" at bounding box center [514, 229] width 283 height 39
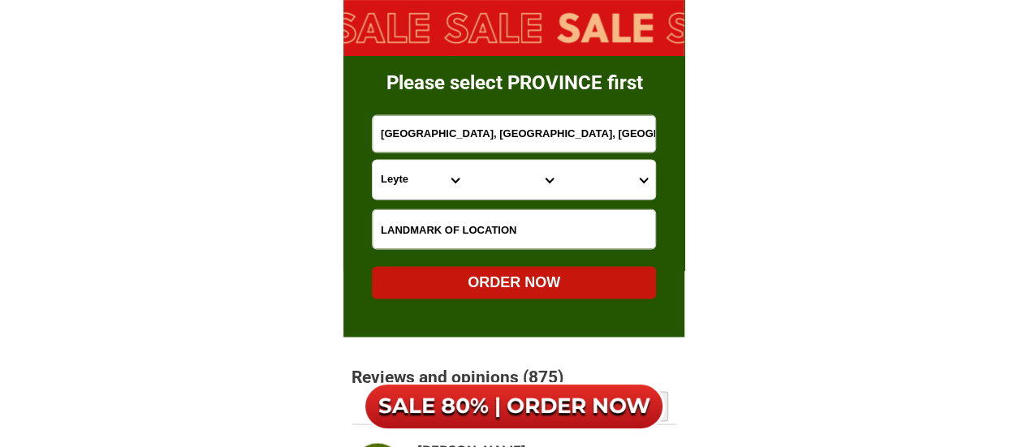
paste input "Near Catholic Chapel"
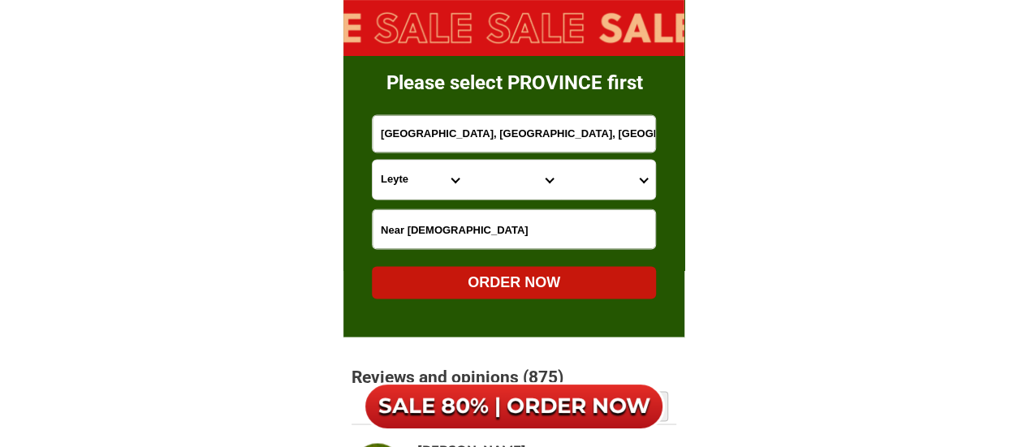
type input "Near Catholic Chapel"
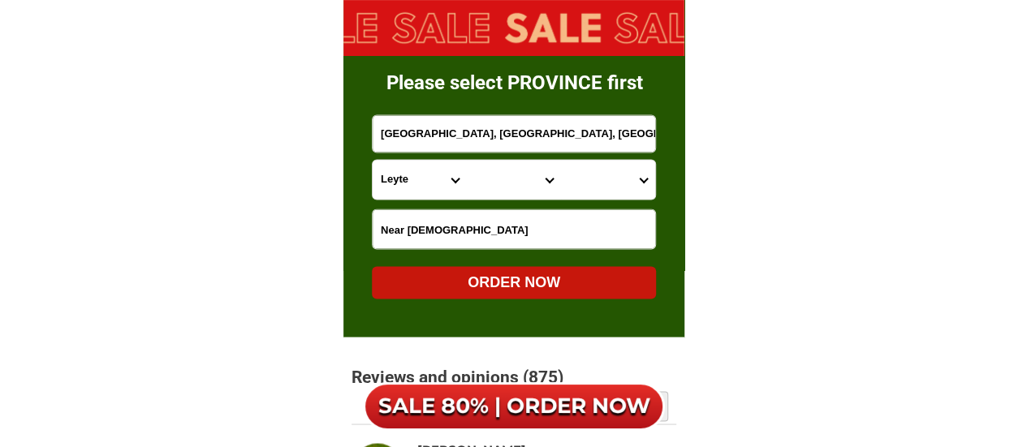
click at [406, 184] on select "Province [GEOGRAPHIC_DATA] [GEOGRAPHIC_DATA] [GEOGRAPHIC_DATA] [GEOGRAPHIC_DATA…" at bounding box center [420, 179] width 94 height 39
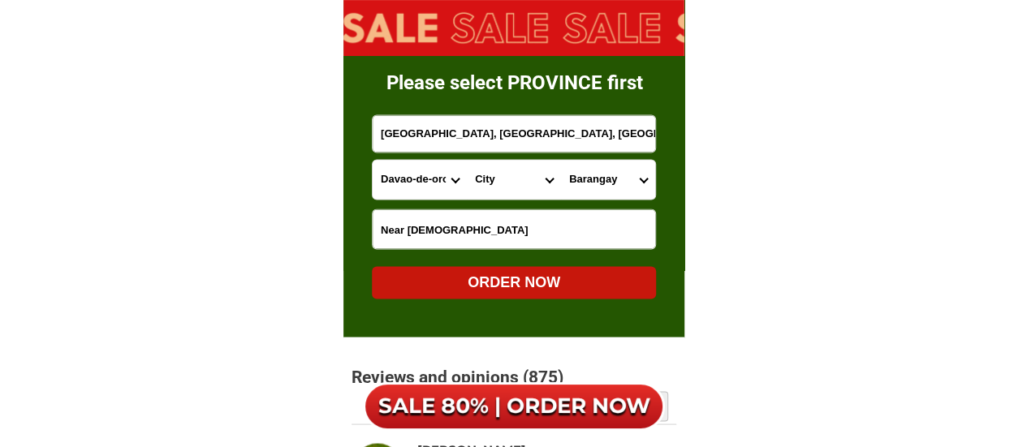
click at [426, 183] on select "Province [GEOGRAPHIC_DATA] [GEOGRAPHIC_DATA] [GEOGRAPHIC_DATA] [GEOGRAPHIC_DATA…" at bounding box center [420, 179] width 94 height 39
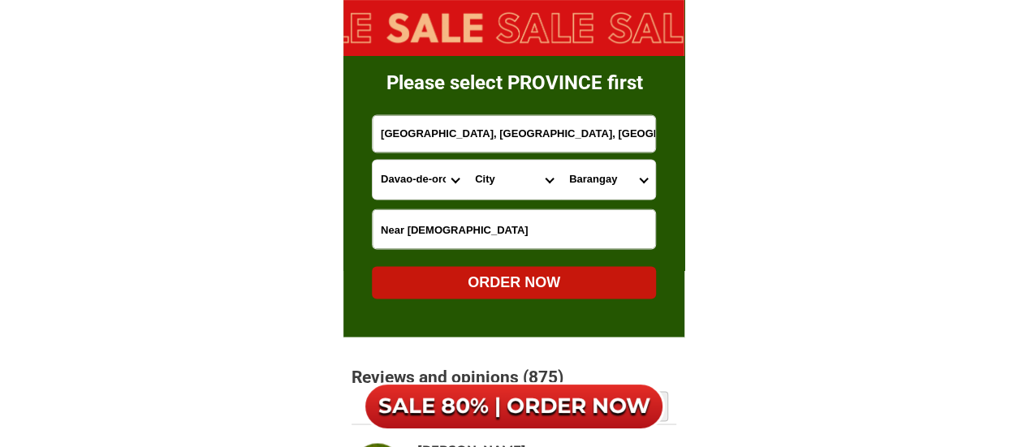
select select "63_773"
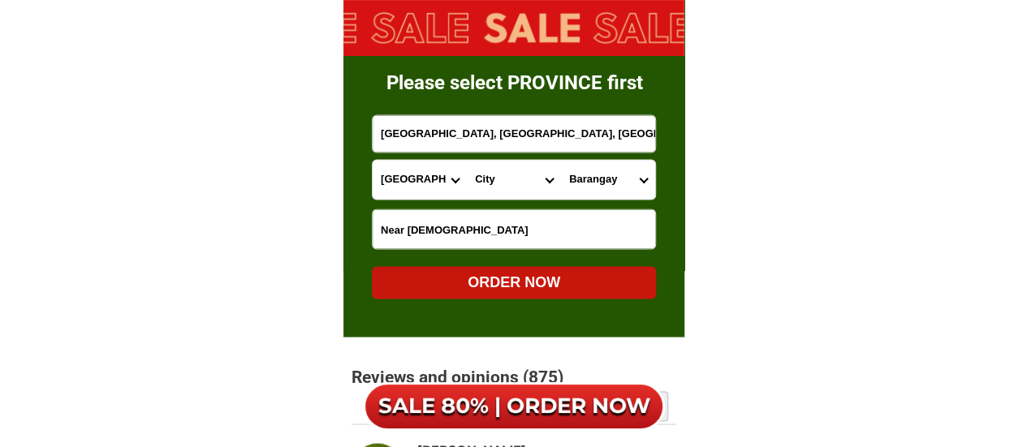
click at [373, 160] on select "Province [GEOGRAPHIC_DATA] [GEOGRAPHIC_DATA] [GEOGRAPHIC_DATA] [GEOGRAPHIC_DATA…" at bounding box center [420, 179] width 94 height 39
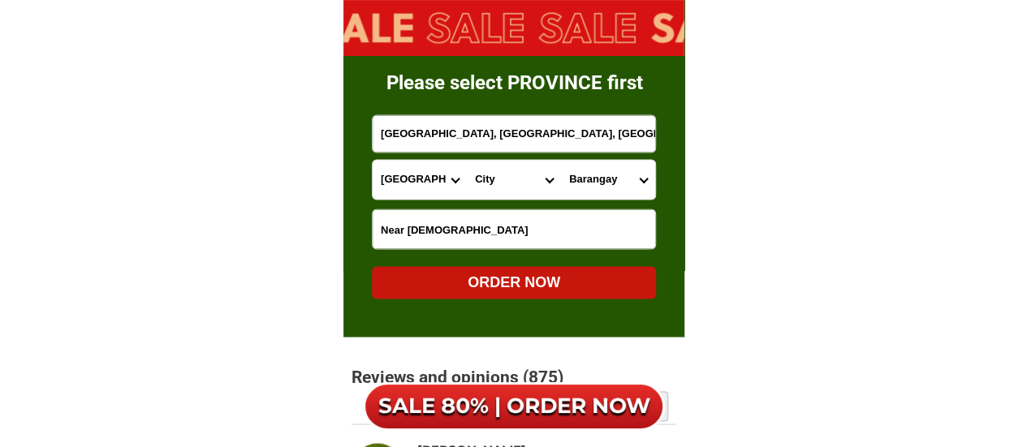
click at [495, 183] on select "City Asuncion Braulio-e.-dujali Davao-del-norte-carmen Davao-del-norte-san-isid…" at bounding box center [514, 179] width 94 height 39
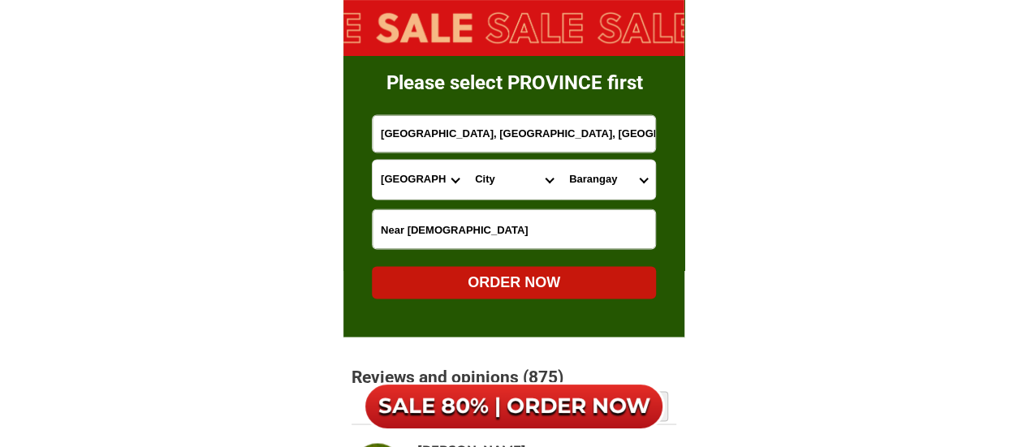
select select "63_7732798"
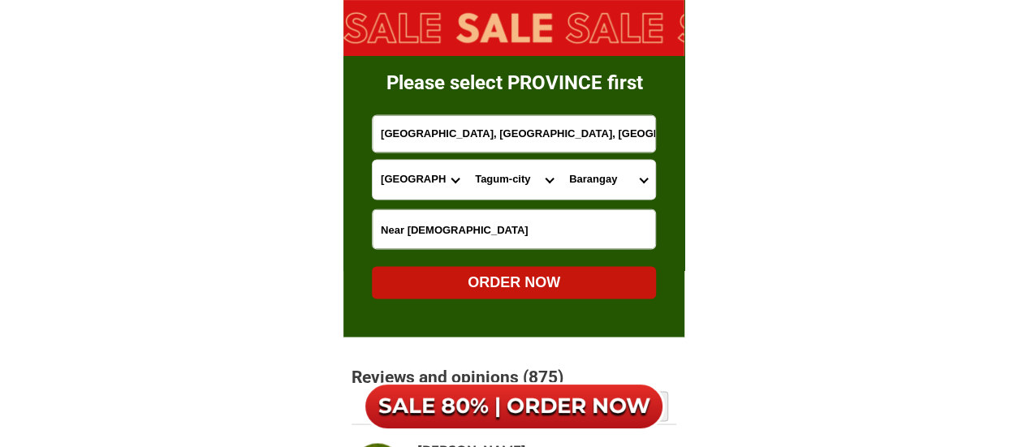
click at [467, 160] on select "City Asuncion Braulio-e.-dujali Davao-del-norte-carmen Davao-del-norte-san-isid…" at bounding box center [514, 179] width 94 height 39
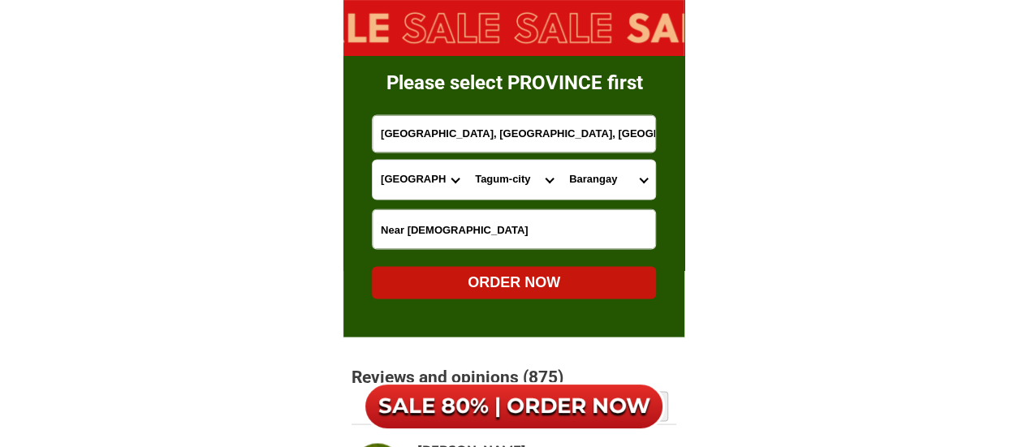
click at [597, 171] on select "Barangay Apokon Bincungan Busaon Canocotan Cuambogan La filipina Liboganon Mada…" at bounding box center [608, 179] width 94 height 39
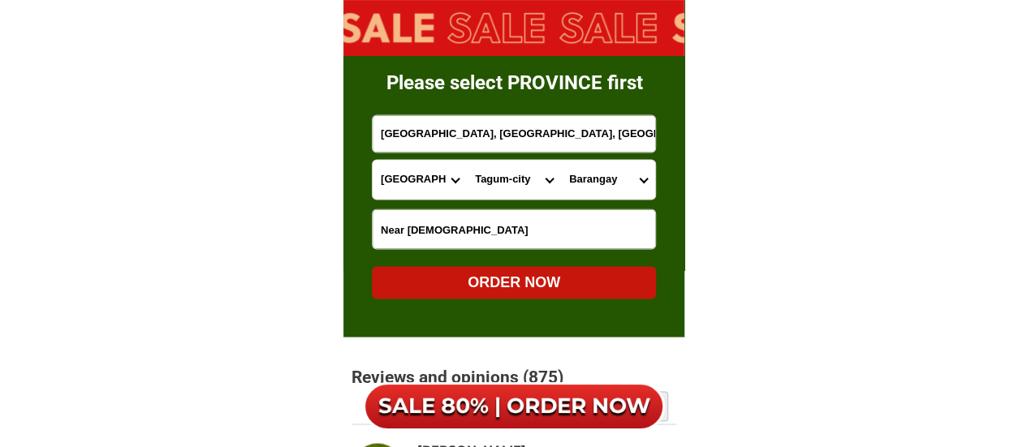
select select "63_77327982224"
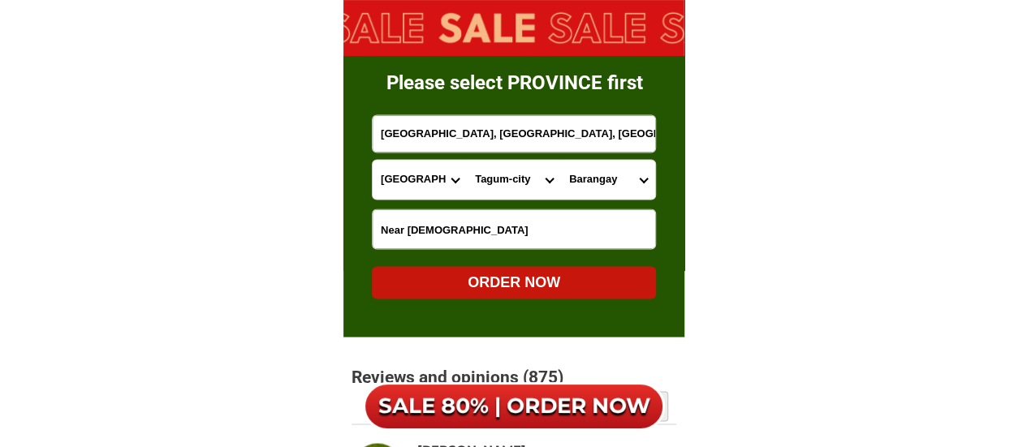
click at [561, 160] on select "Barangay Apokon Bincungan Busaon Canocotan Cuambogan La filipina Liboganon Mada…" at bounding box center [608, 179] width 94 height 39
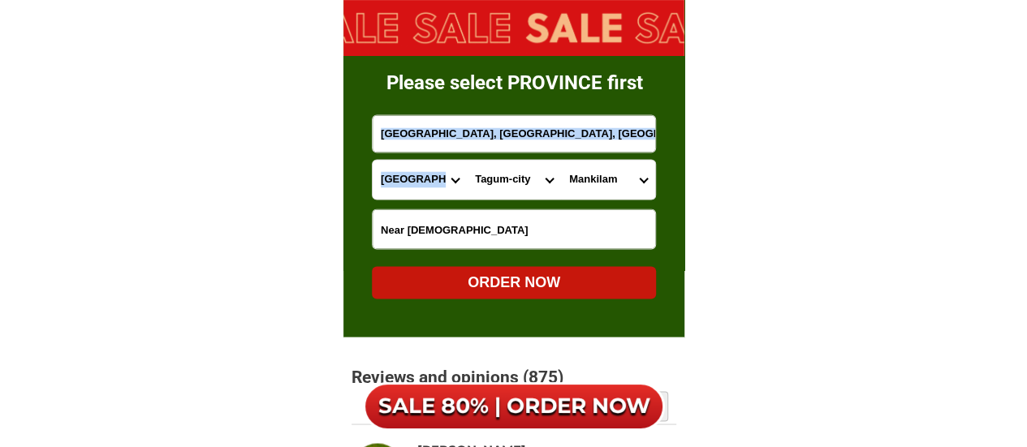
drag, startPoint x: 557, startPoint y: 144, endPoint x: 540, endPoint y: 177, distance: 37.4
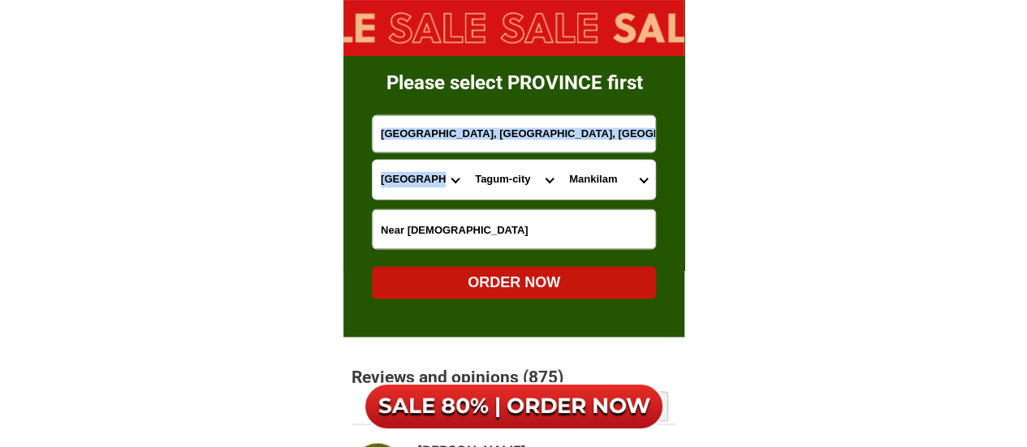
click at [541, 173] on form "Myette Barba 09099849025 ORDER NOW Davao del Norte, Tagum City, Mankilam, Union…" at bounding box center [514, 68] width 285 height 461
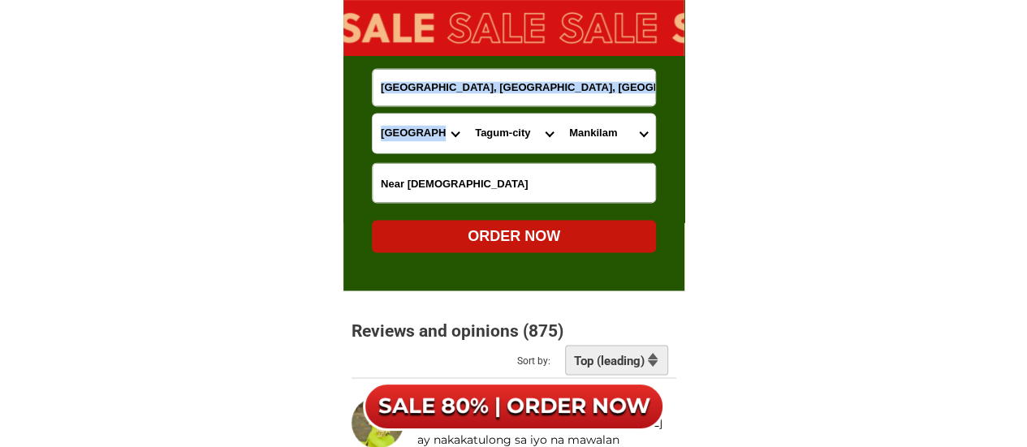
scroll to position [10647, 0]
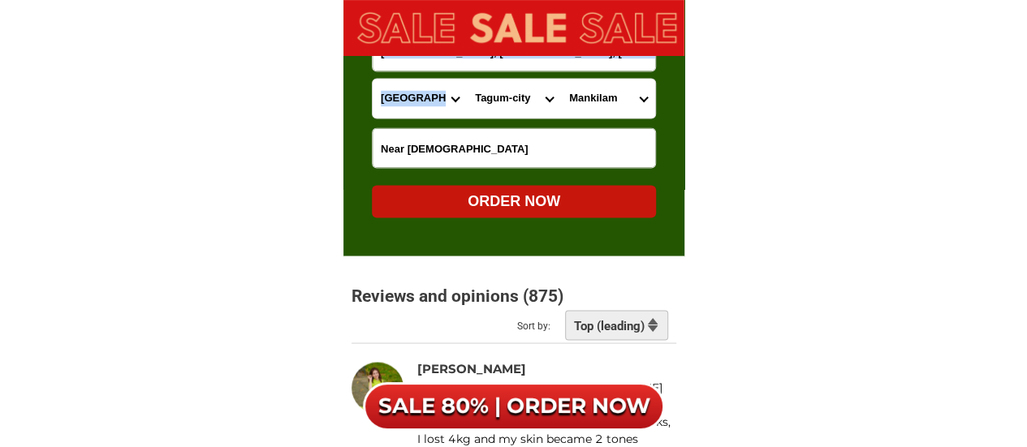
click at [539, 201] on div "ORDER NOW" at bounding box center [514, 201] width 284 height 22
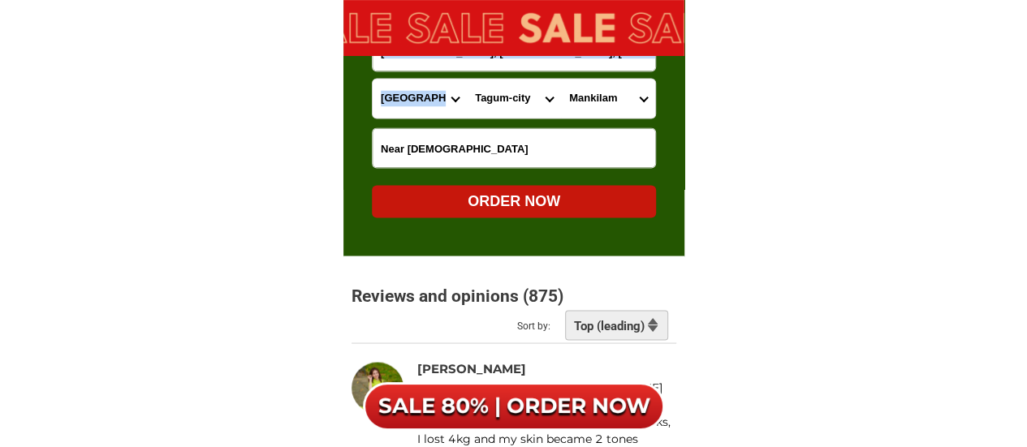
type input "09099849025"
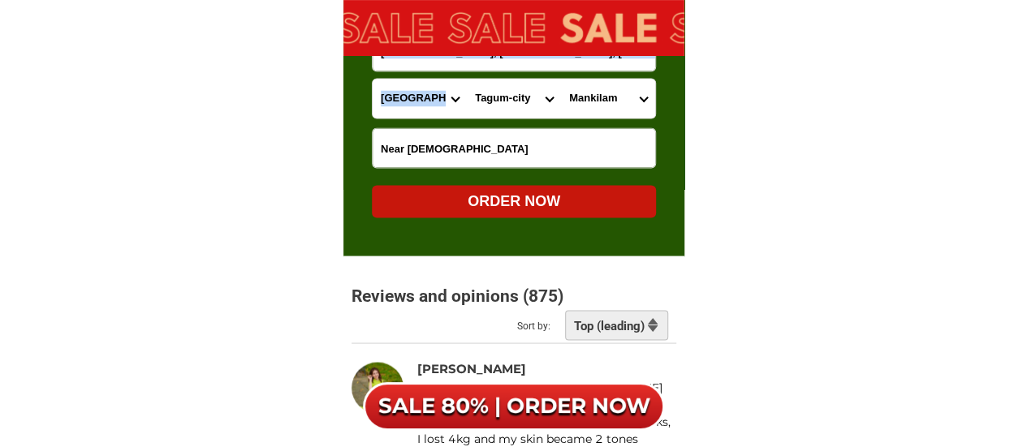
radio input "true"
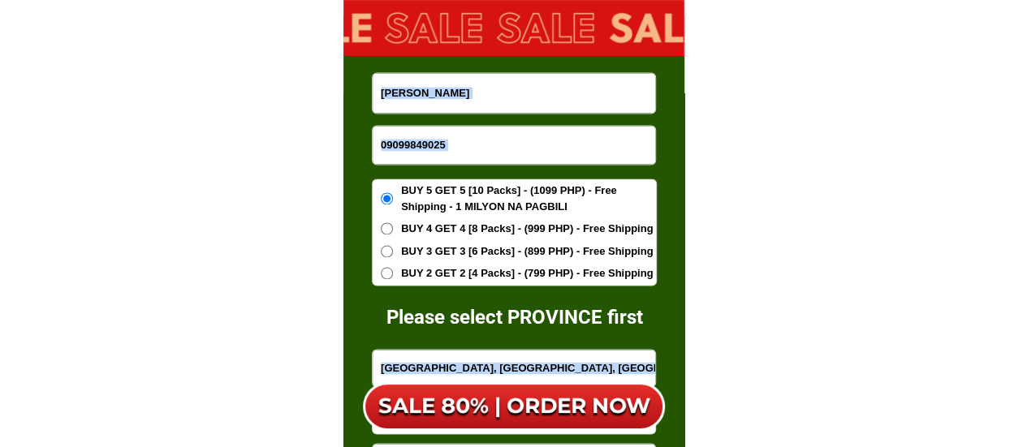
scroll to position [10323, 0]
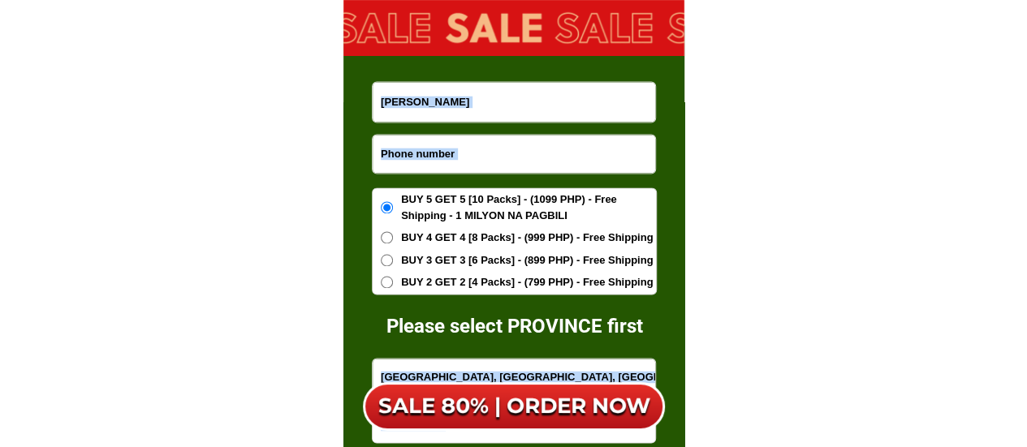
click at [456, 158] on input "Input phone_number" at bounding box center [514, 154] width 283 height 38
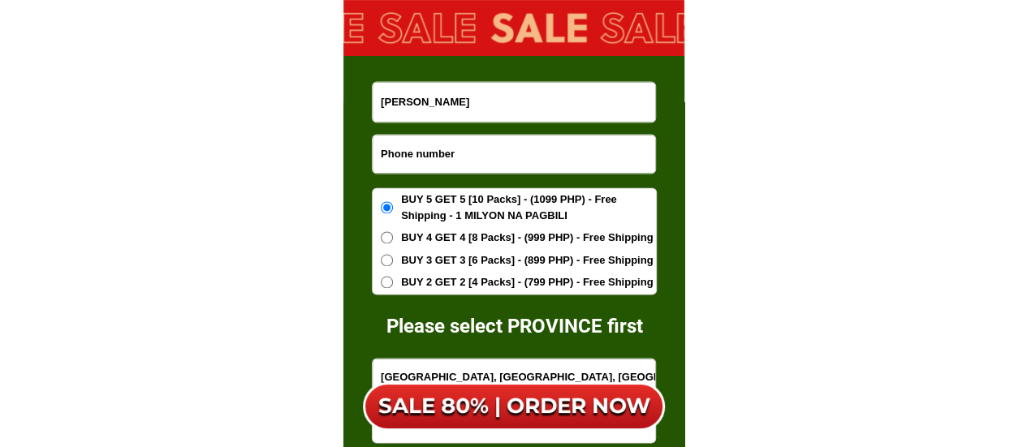
paste input "9399392459"
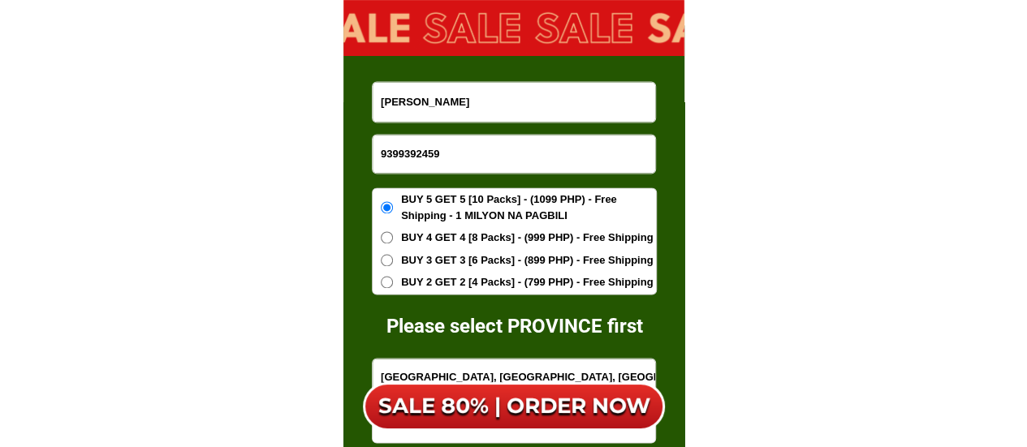
click at [379, 152] on input "9399392459" at bounding box center [514, 154] width 283 height 38
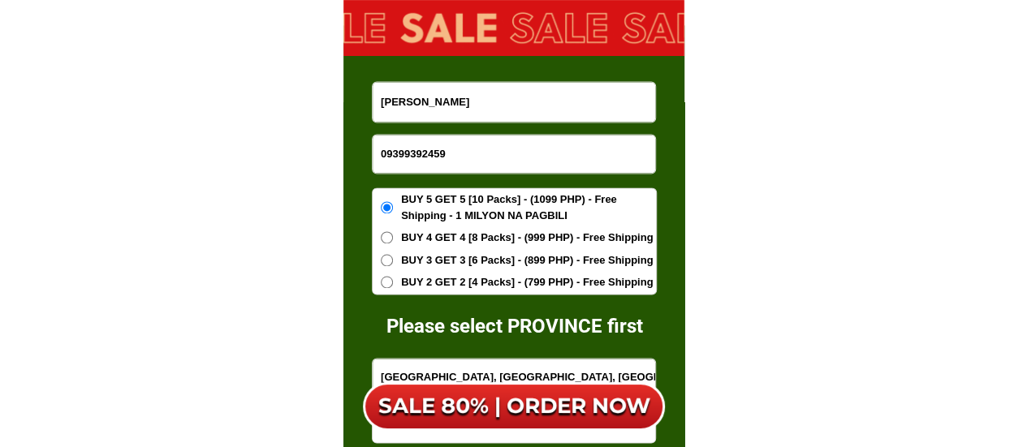
type input "09399392459"
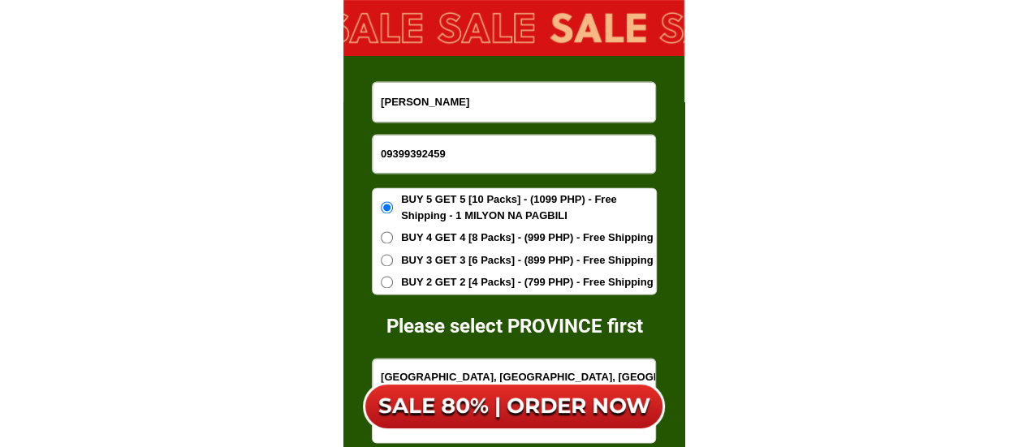
click at [445, 102] on input "Myette Barba" at bounding box center [514, 102] width 283 height 40
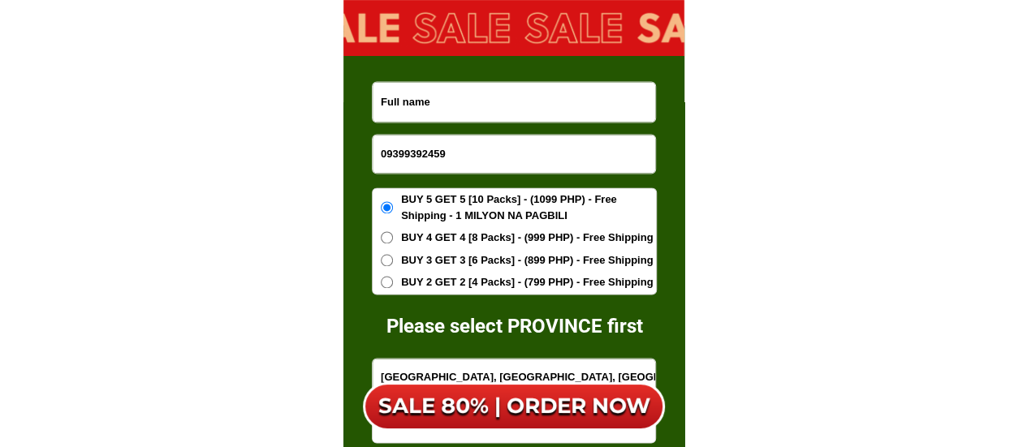
paste input "Vincent Cavan"
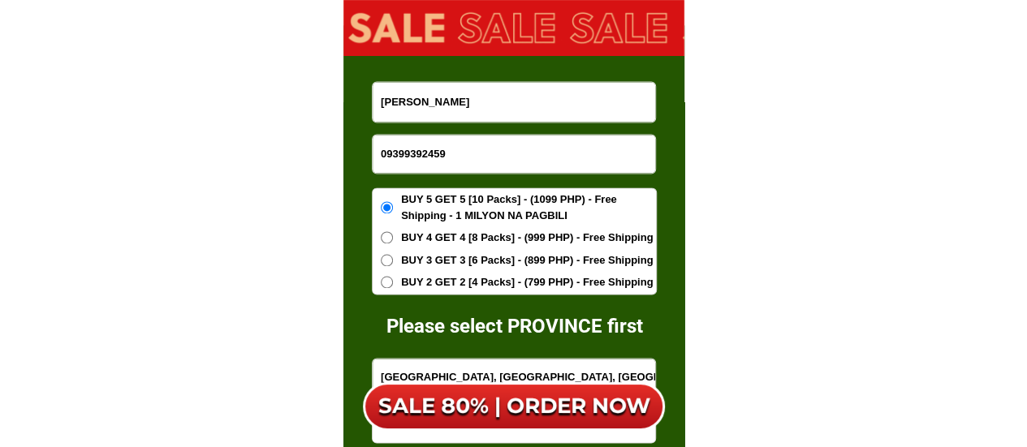
type input "Vincent Cavan"
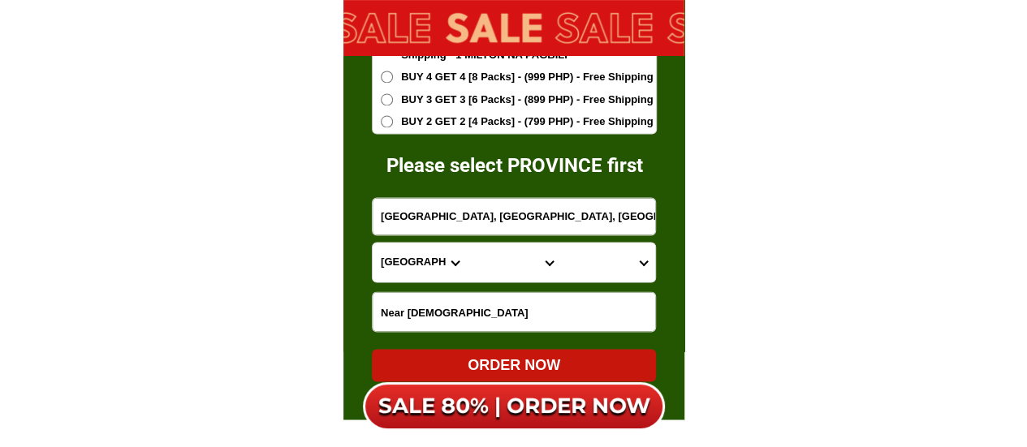
scroll to position [10485, 0]
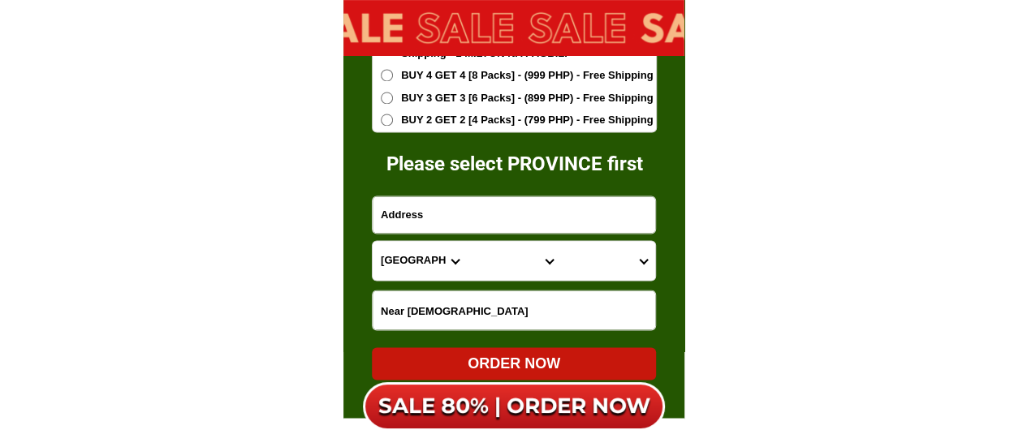
click at [456, 210] on input "Input address" at bounding box center [514, 215] width 283 height 37
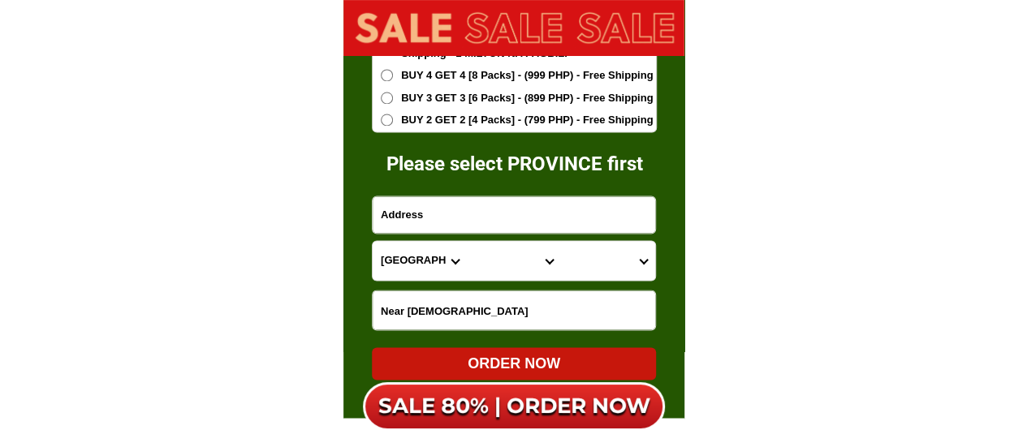
paste input "9th St., Pgase 1, Alta Tierra Village, Jaro"
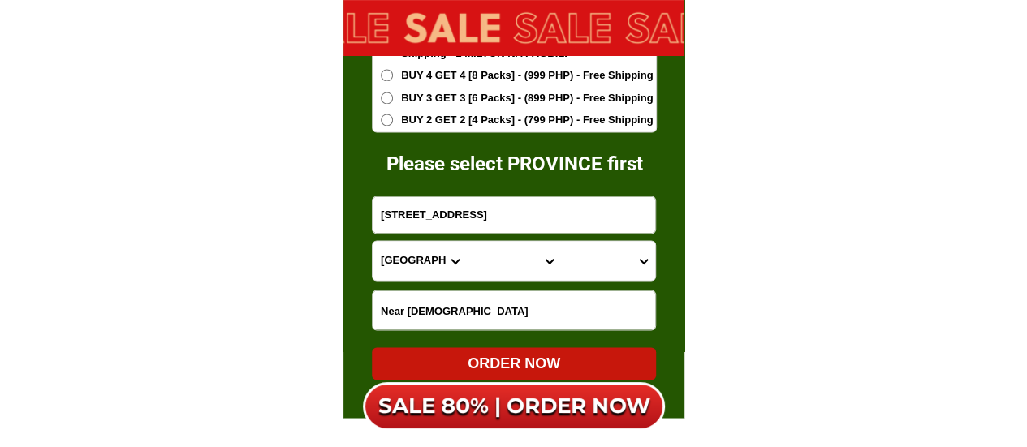
type input "9th St., Pgase 1, Alta Tierra Village, Jaro"
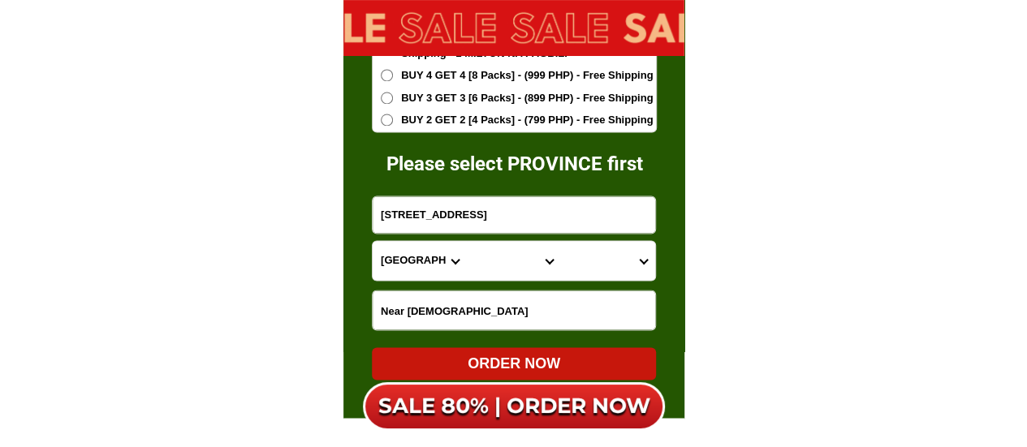
click at [404, 260] on select "Province [GEOGRAPHIC_DATA] [GEOGRAPHIC_DATA] [GEOGRAPHIC_DATA] [GEOGRAPHIC_DATA…" at bounding box center [420, 260] width 94 height 39
select select "63_151"
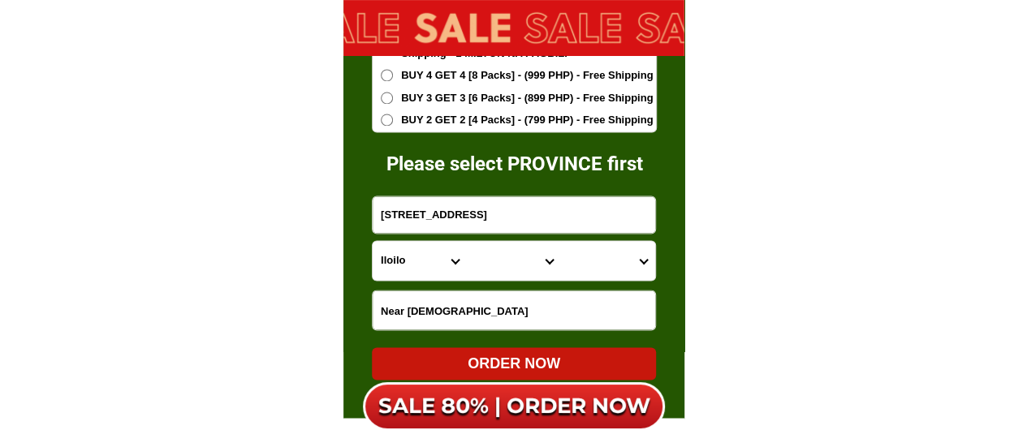
click at [373, 241] on select "Province [GEOGRAPHIC_DATA] [GEOGRAPHIC_DATA] [GEOGRAPHIC_DATA] [GEOGRAPHIC_DATA…" at bounding box center [420, 260] width 94 height 39
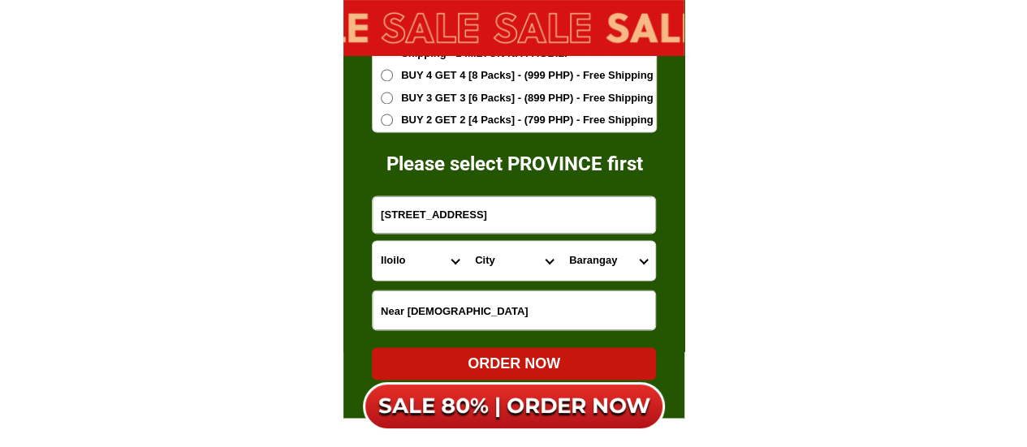
click at [499, 267] on select "City Ajuy Alimodian Anilao Badiangan Balasan Banate Barotac-nuevo Barotac-viejo…" at bounding box center [514, 260] width 94 height 39
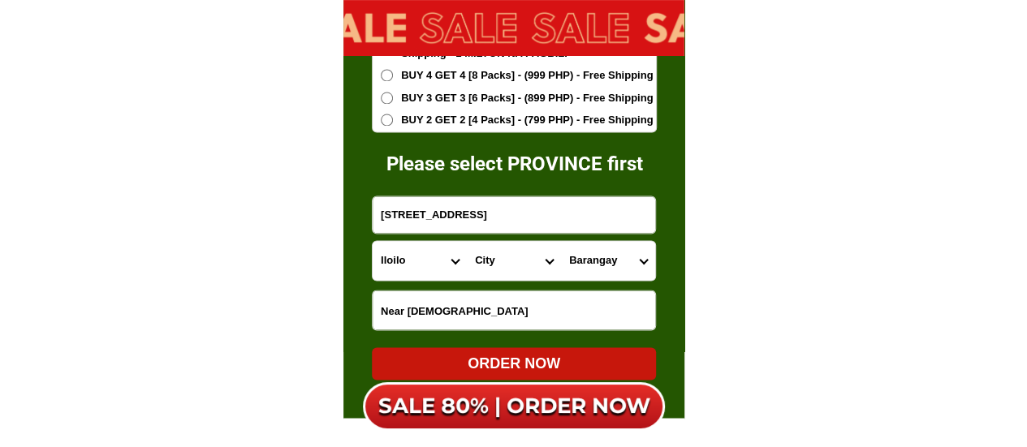
select select "63_1519432"
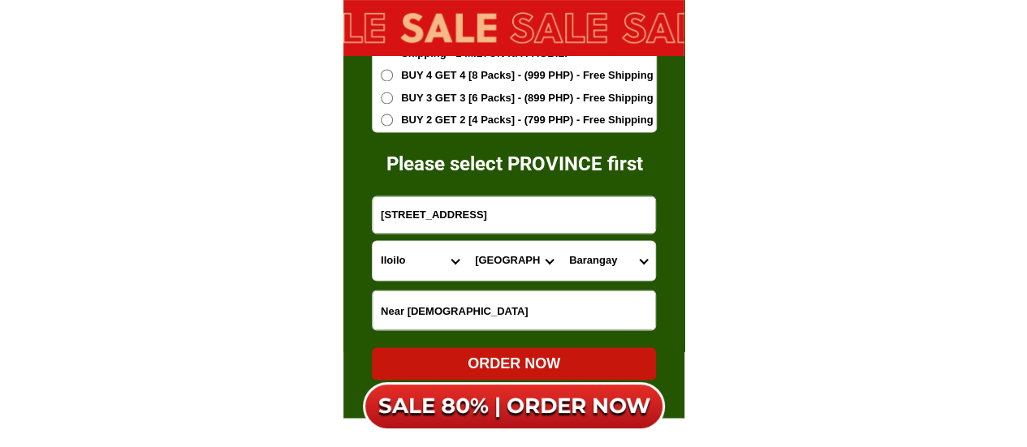
click at [467, 241] on select "City Ajuy Alimodian Anilao Badiangan Balasan Banate Barotac-nuevo Barotac-viejo…" at bounding box center [514, 260] width 94 height 39
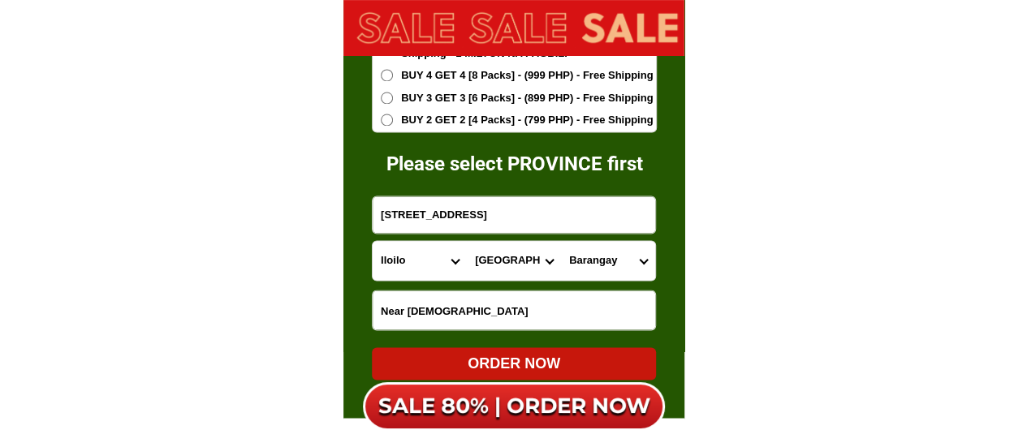
click at [594, 262] on select "Barangay Abeto mirasol taft south (quirino abeto) Aguinaldo Airport (tabucan ai…" at bounding box center [608, 260] width 94 height 39
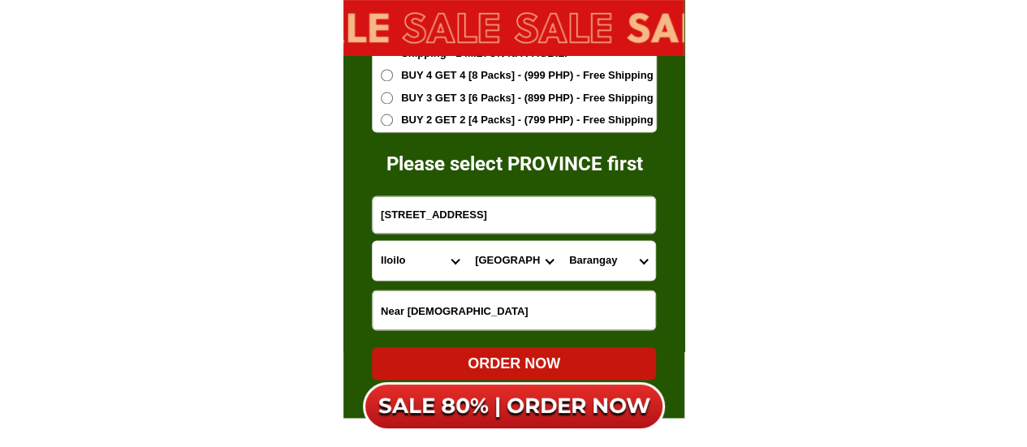
select select "63_151943231026"
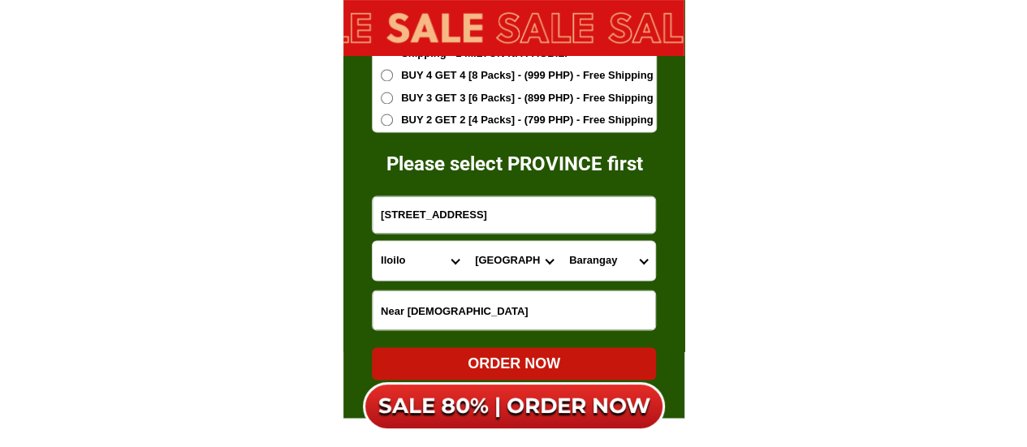
click at [561, 241] on select "Barangay Abeto mirasol taft south (quirino abeto) Aguinaldo Airport (tabucan ai…" at bounding box center [608, 260] width 94 height 39
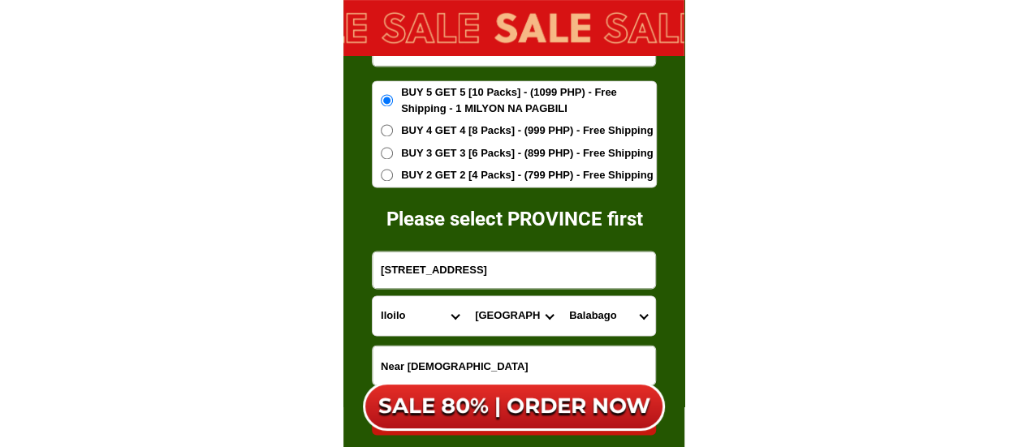
scroll to position [10404, 0]
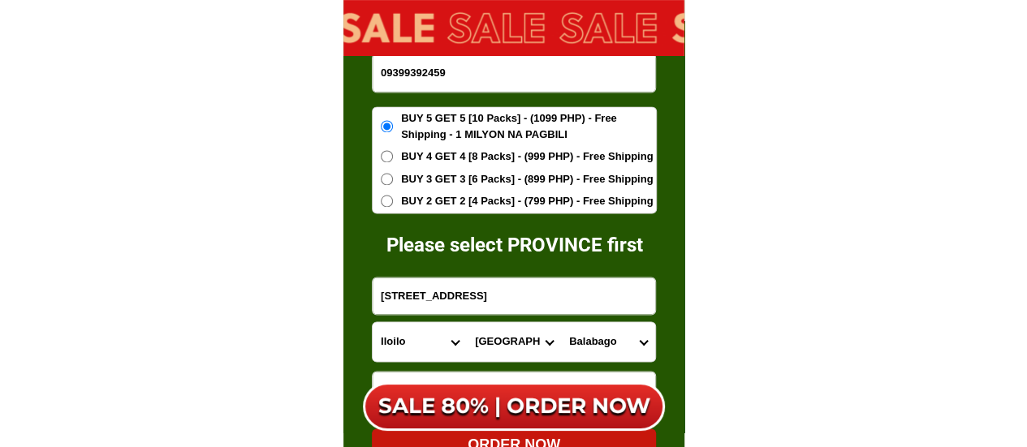
click at [387, 204] on input "BUY 2 GET 2 [4 Packs] - (799 PHP) - Free Shipping" at bounding box center [387, 201] width 12 height 12
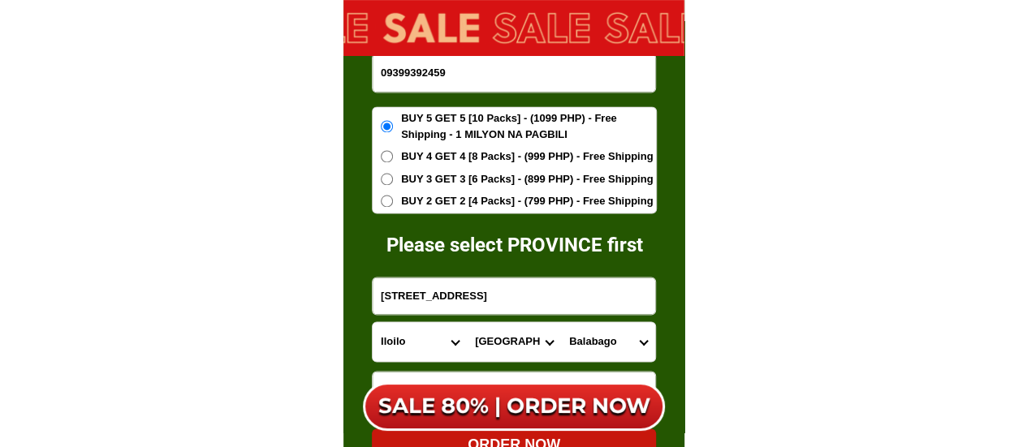
radio input "true"
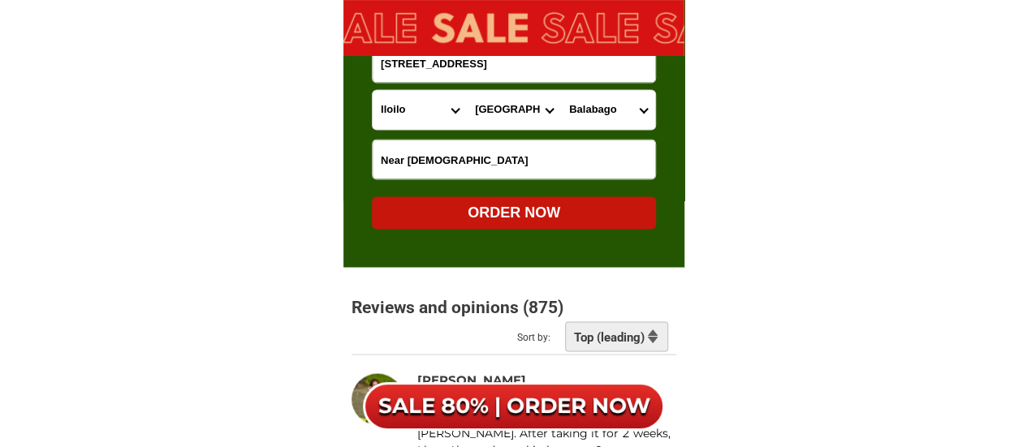
scroll to position [10647, 0]
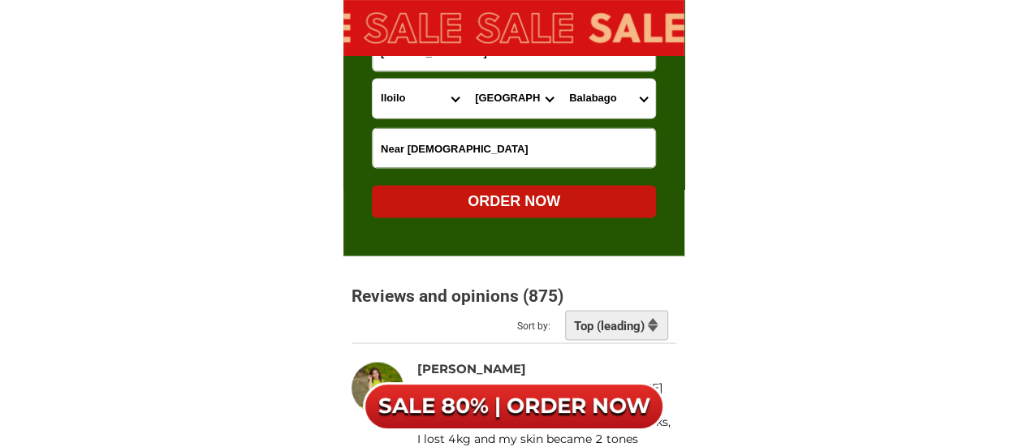
click at [579, 205] on div "ORDER NOW" at bounding box center [514, 201] width 284 height 22
radio input "true"
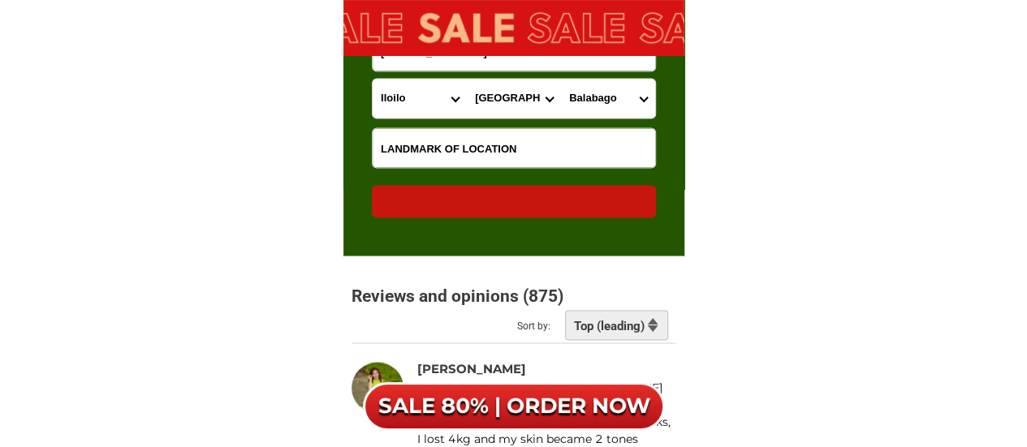
radio input "true"
